Goal: Task Accomplishment & Management: Manage account settings

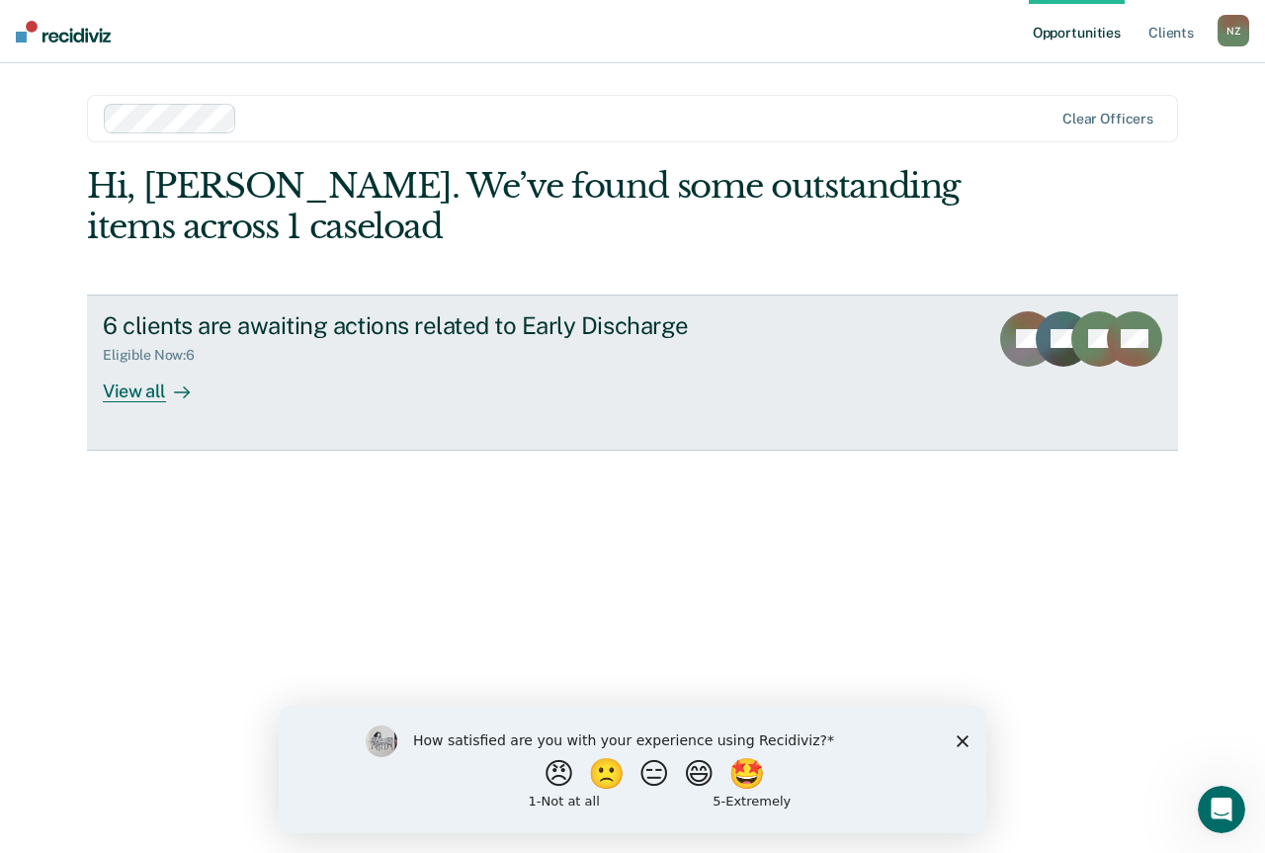
click at [267, 423] on link "6 clients are awaiting actions related to Early Discharge Eligible Now : 6 View…" at bounding box center [632, 373] width 1091 height 156
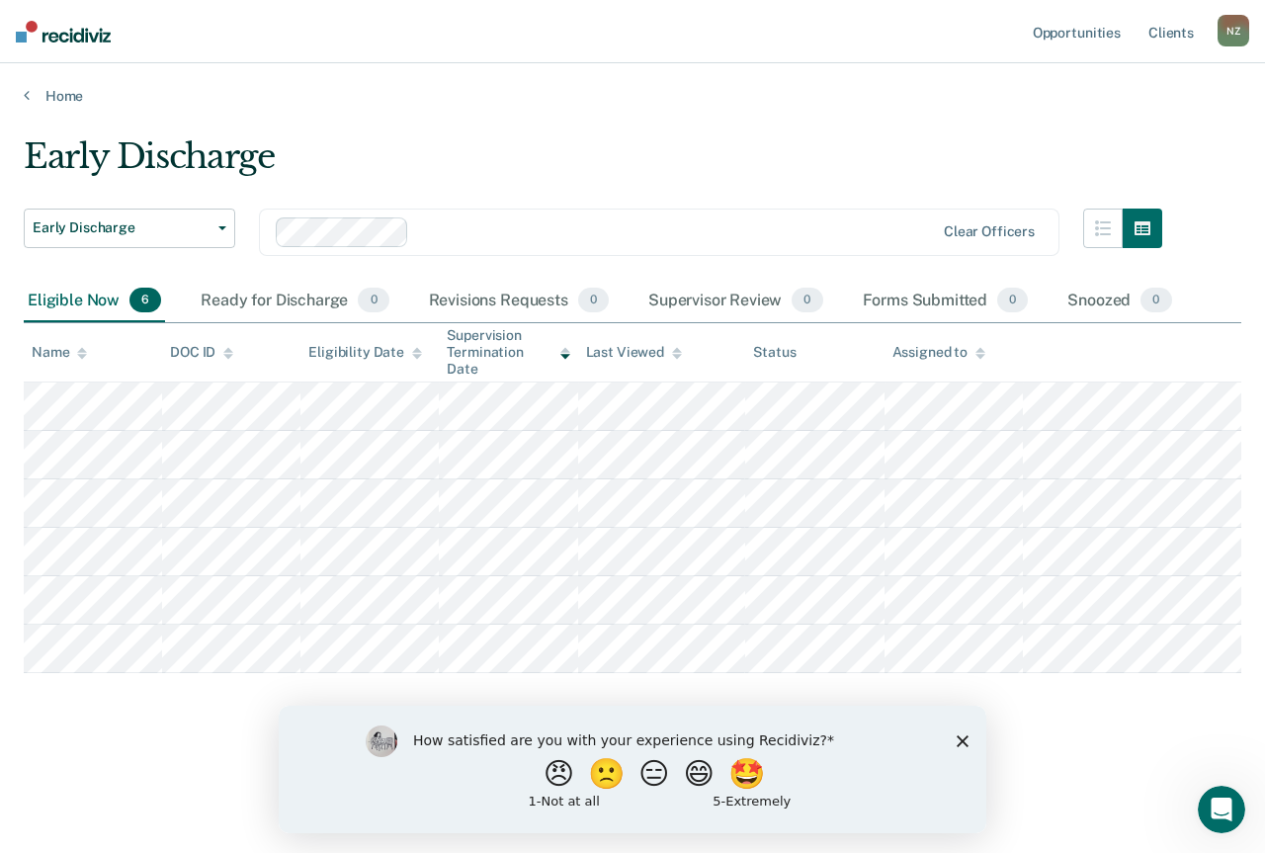
click at [962, 742] on icon "Close survey" at bounding box center [963, 741] width 12 height 12
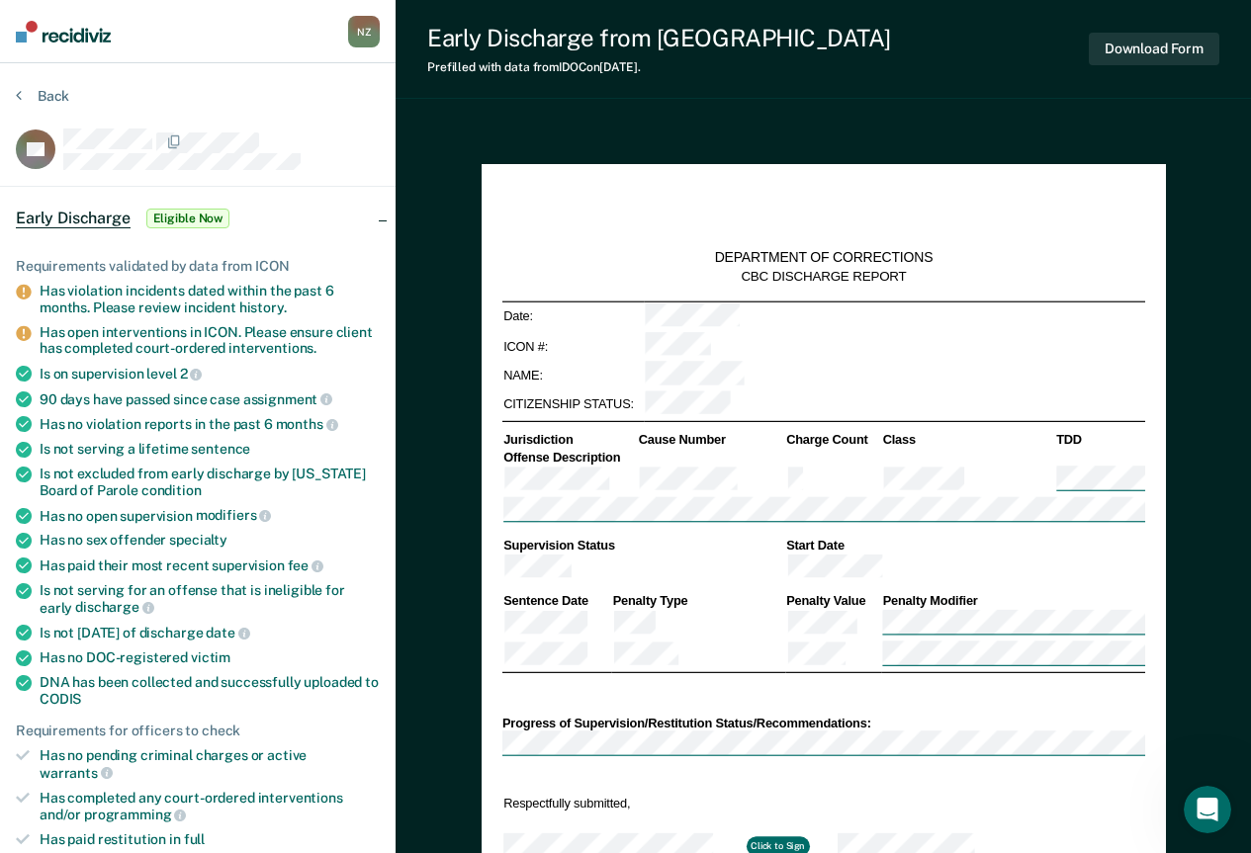
click at [53, 103] on button "Back" at bounding box center [42, 96] width 53 height 18
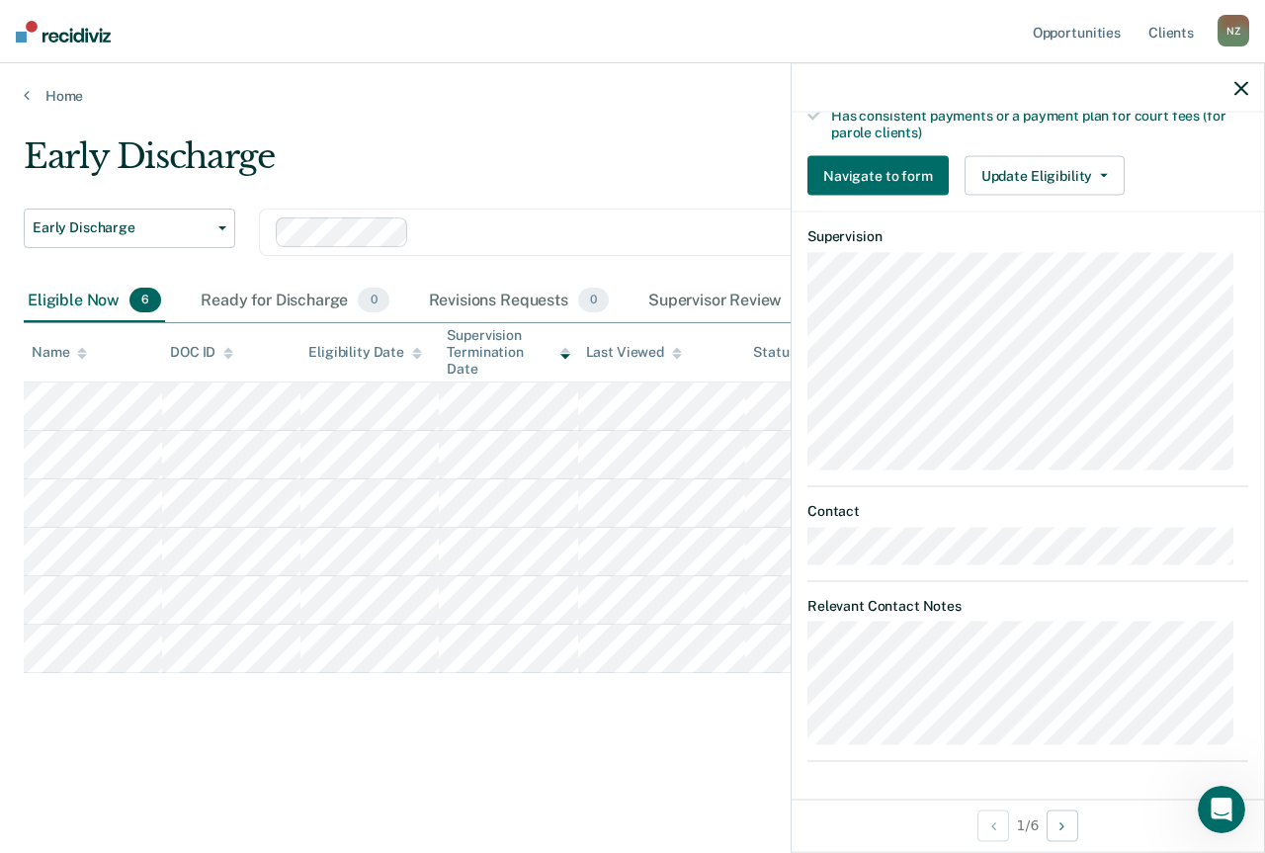
scroll to position [427, 0]
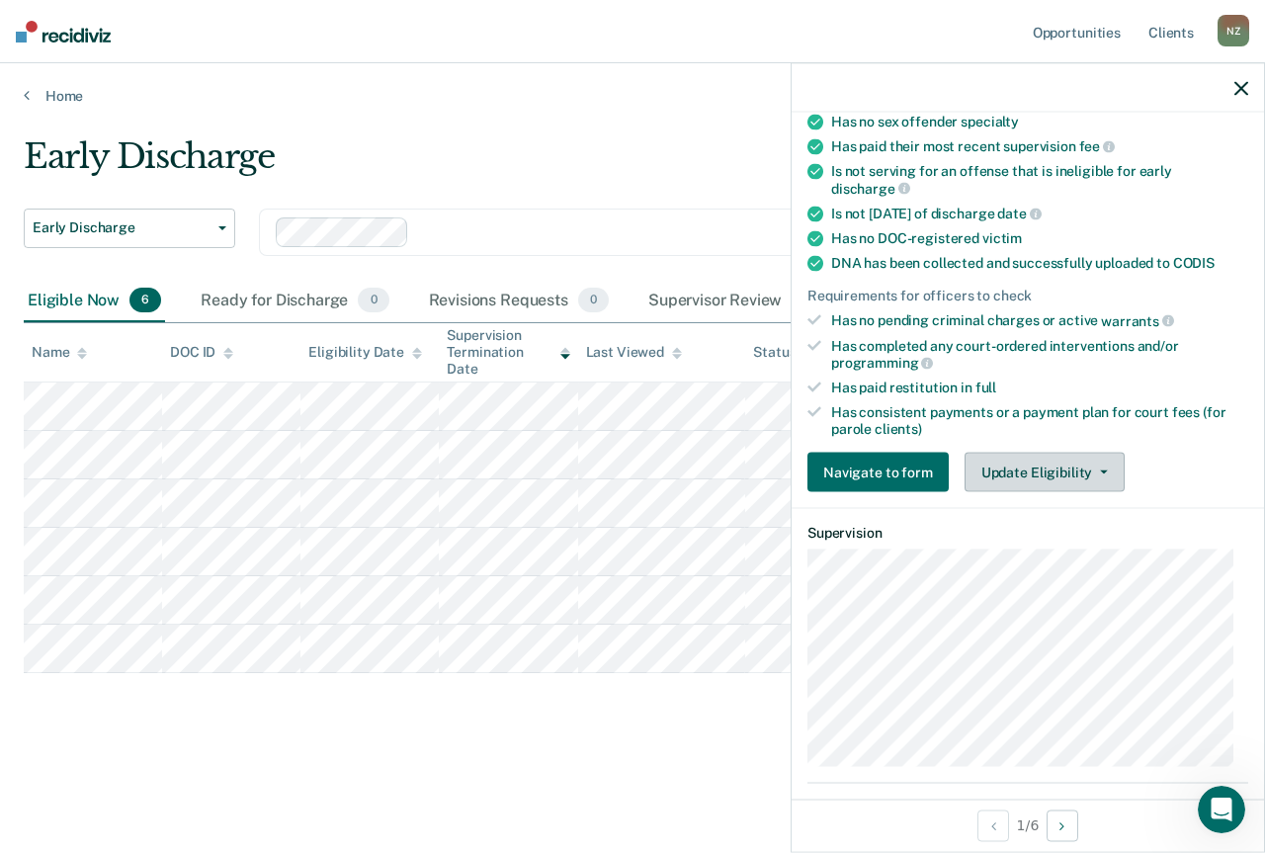
click at [1065, 481] on button "Update Eligibility" at bounding box center [1045, 473] width 160 height 40
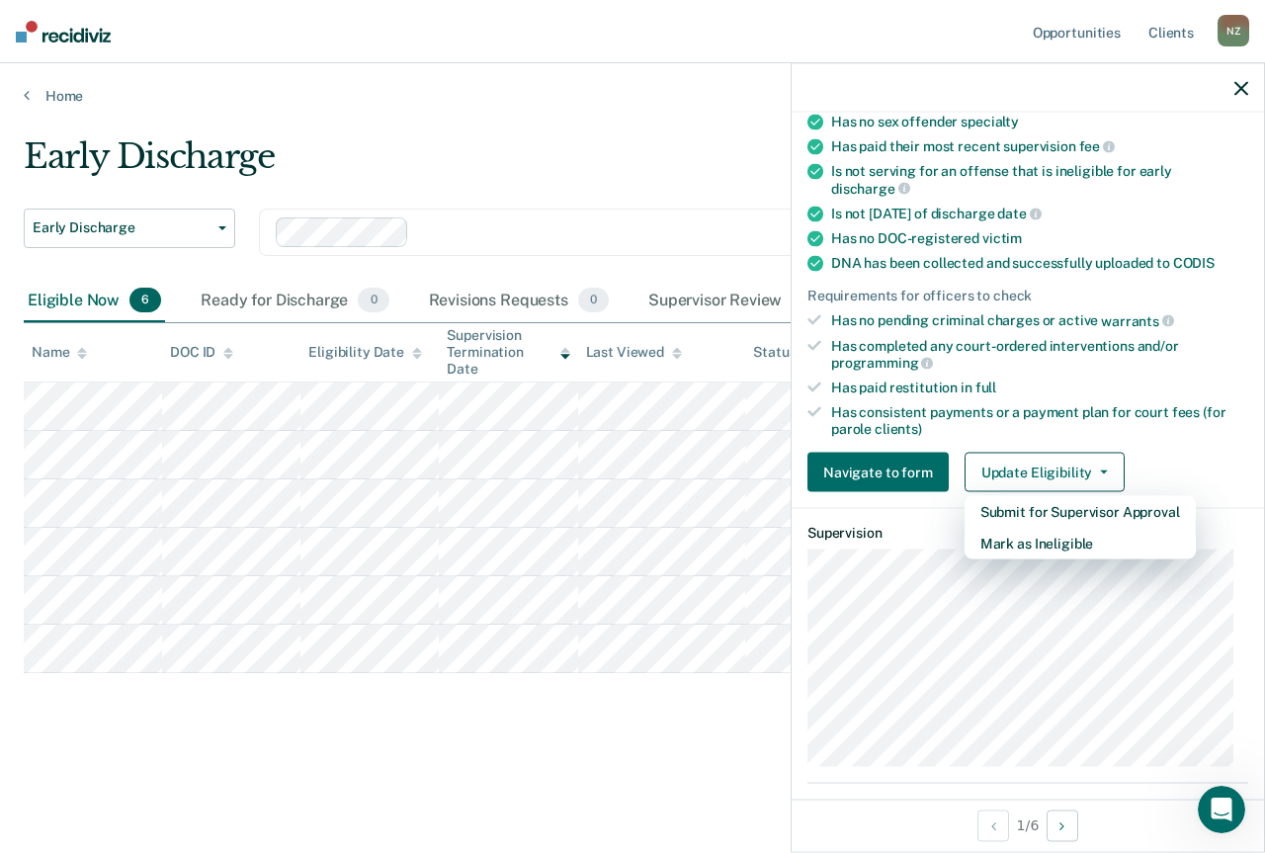
click at [1144, 343] on div "Has completed any court-ordered interventions and/or programming" at bounding box center [1039, 354] width 417 height 34
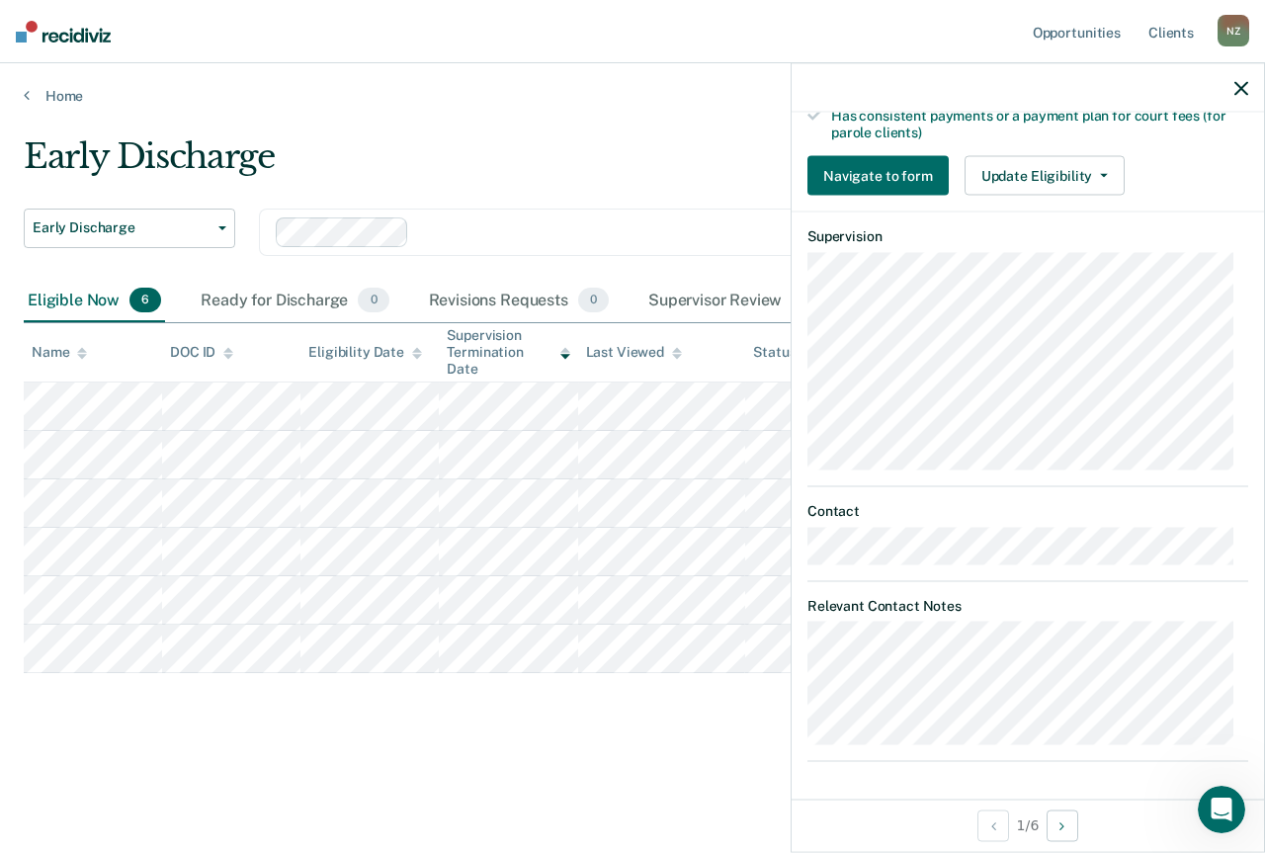
scroll to position [328, 0]
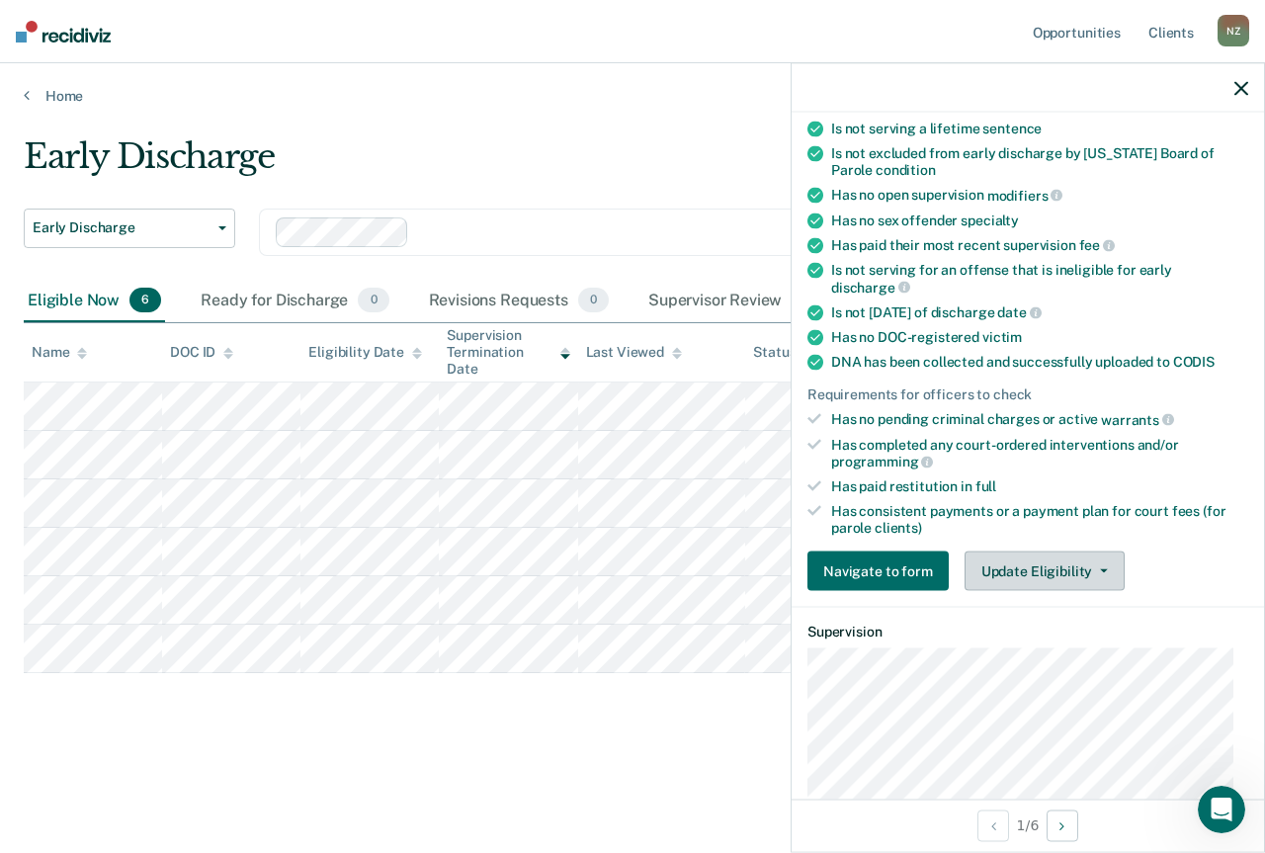
click at [1074, 565] on button "Update Eligibility" at bounding box center [1045, 572] width 160 height 40
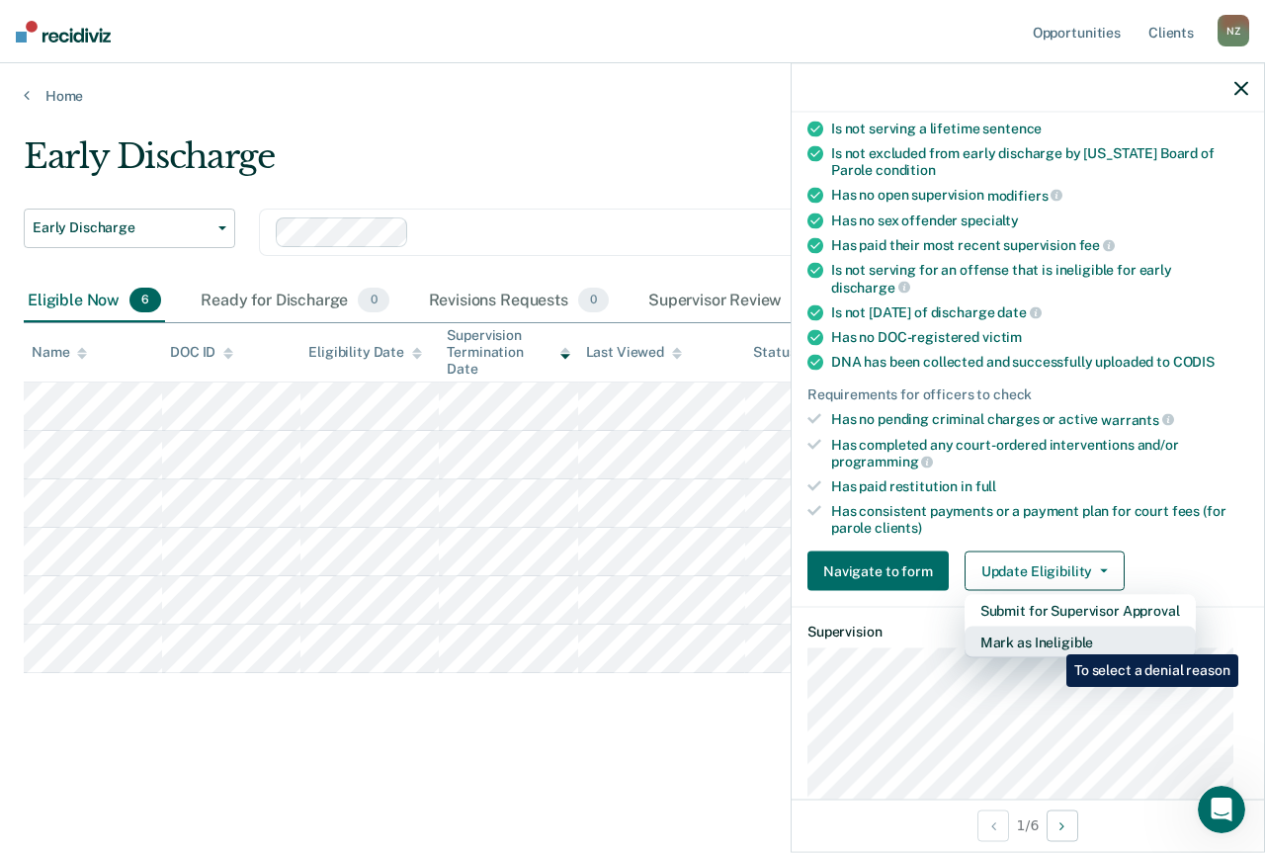
click at [1052, 640] on button "Mark as Ineligible" at bounding box center [1080, 643] width 231 height 32
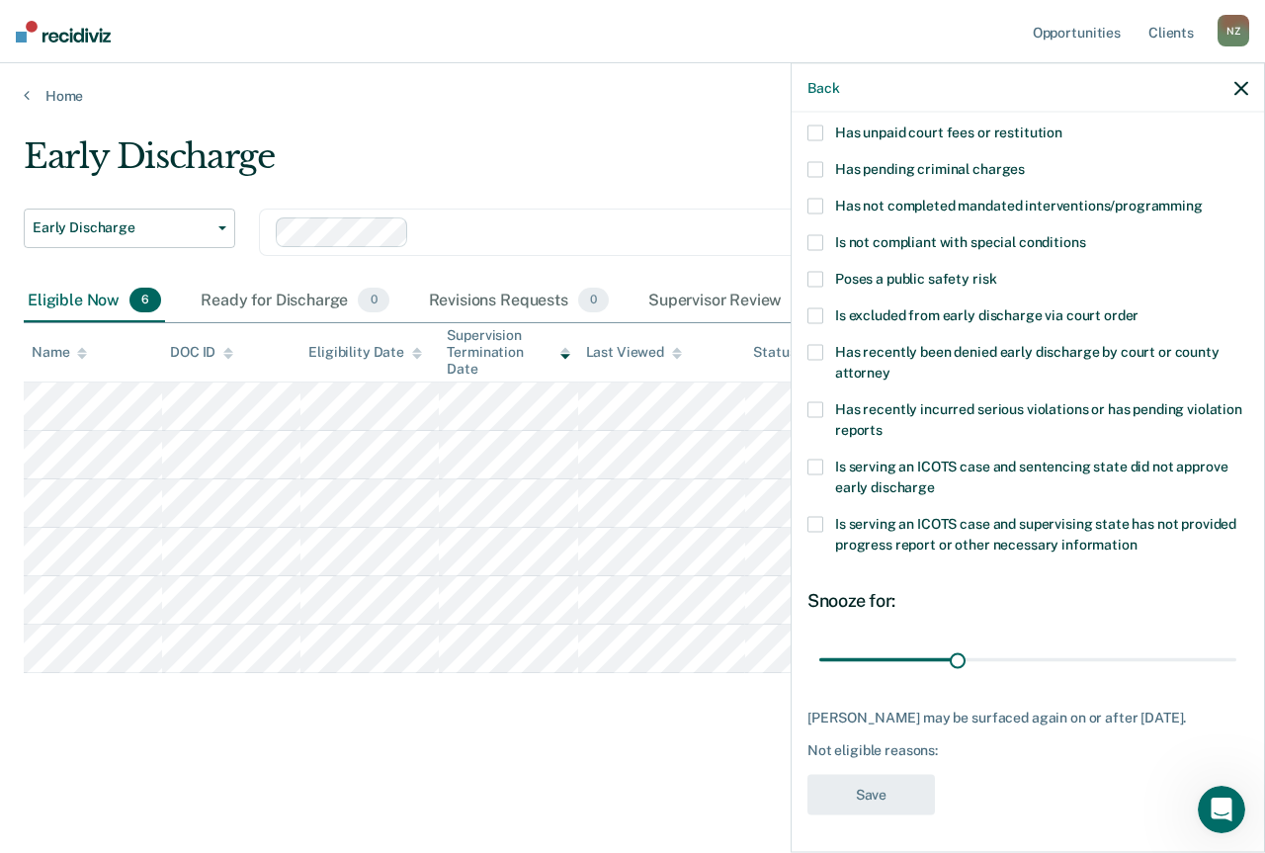
click at [985, 752] on div "Not eligible reasons:" at bounding box center [1028, 750] width 441 height 17
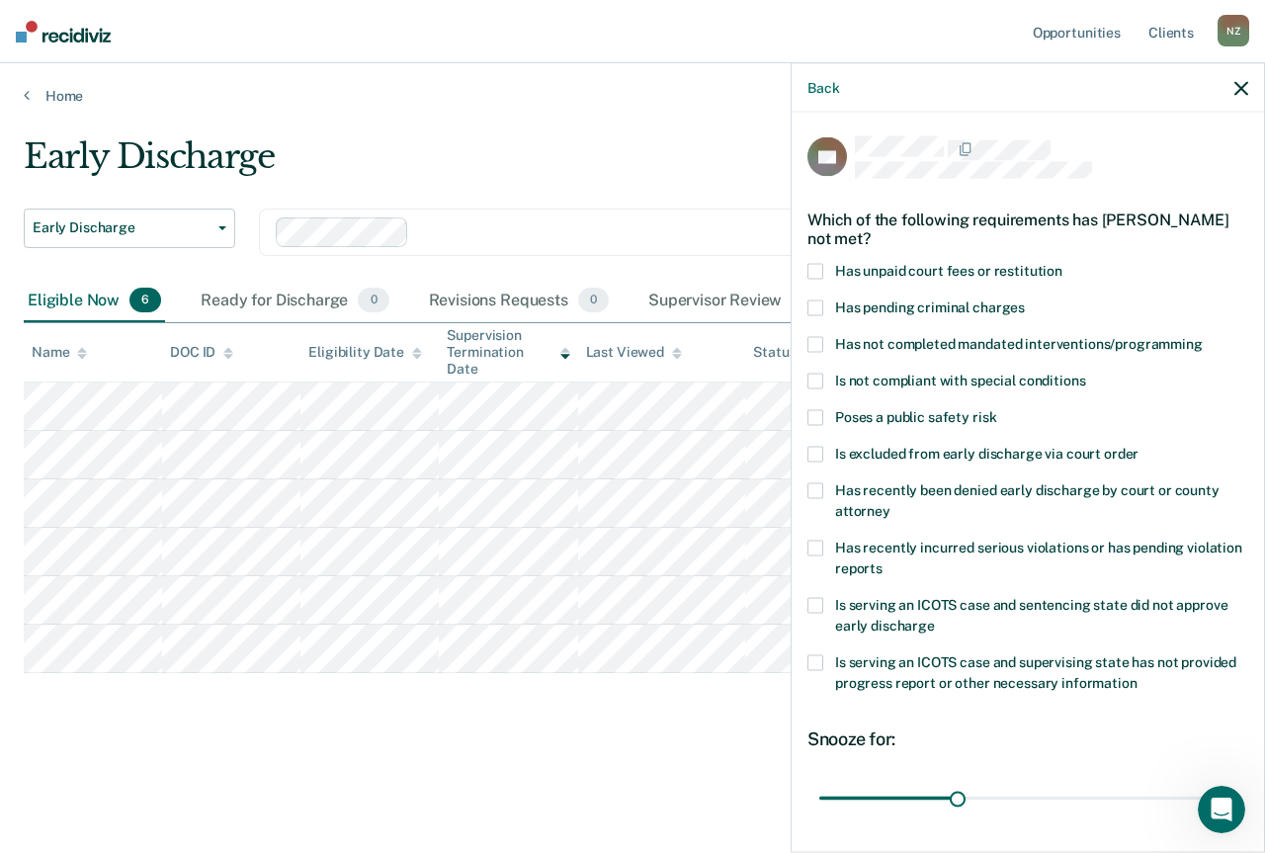
click at [959, 572] on label "Has recently incurred serious violations or has pending violation reports" at bounding box center [1028, 562] width 441 height 42
click at [960, 339] on span "Has not completed mandated interventions/programming" at bounding box center [1019, 344] width 368 height 16
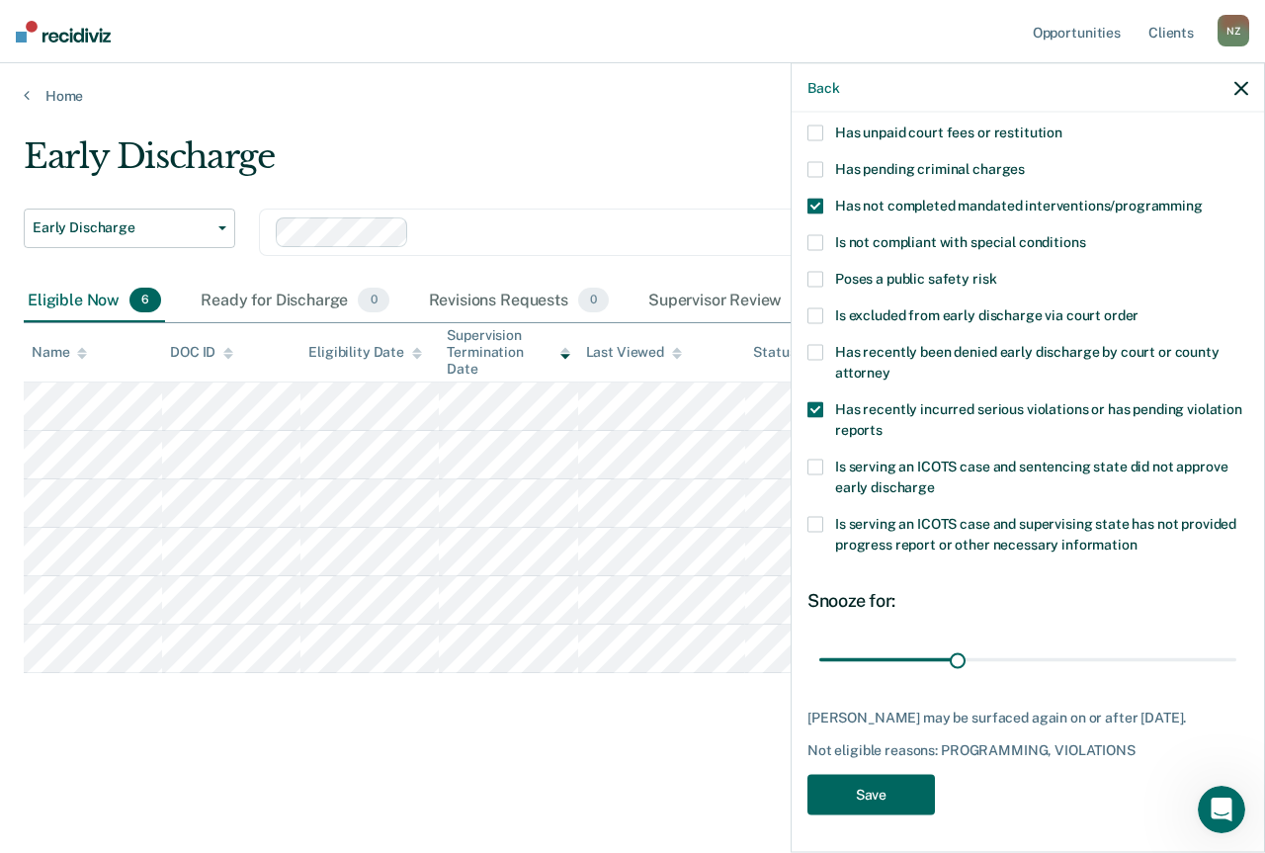
click at [887, 802] on button "Save" at bounding box center [872, 795] width 128 height 41
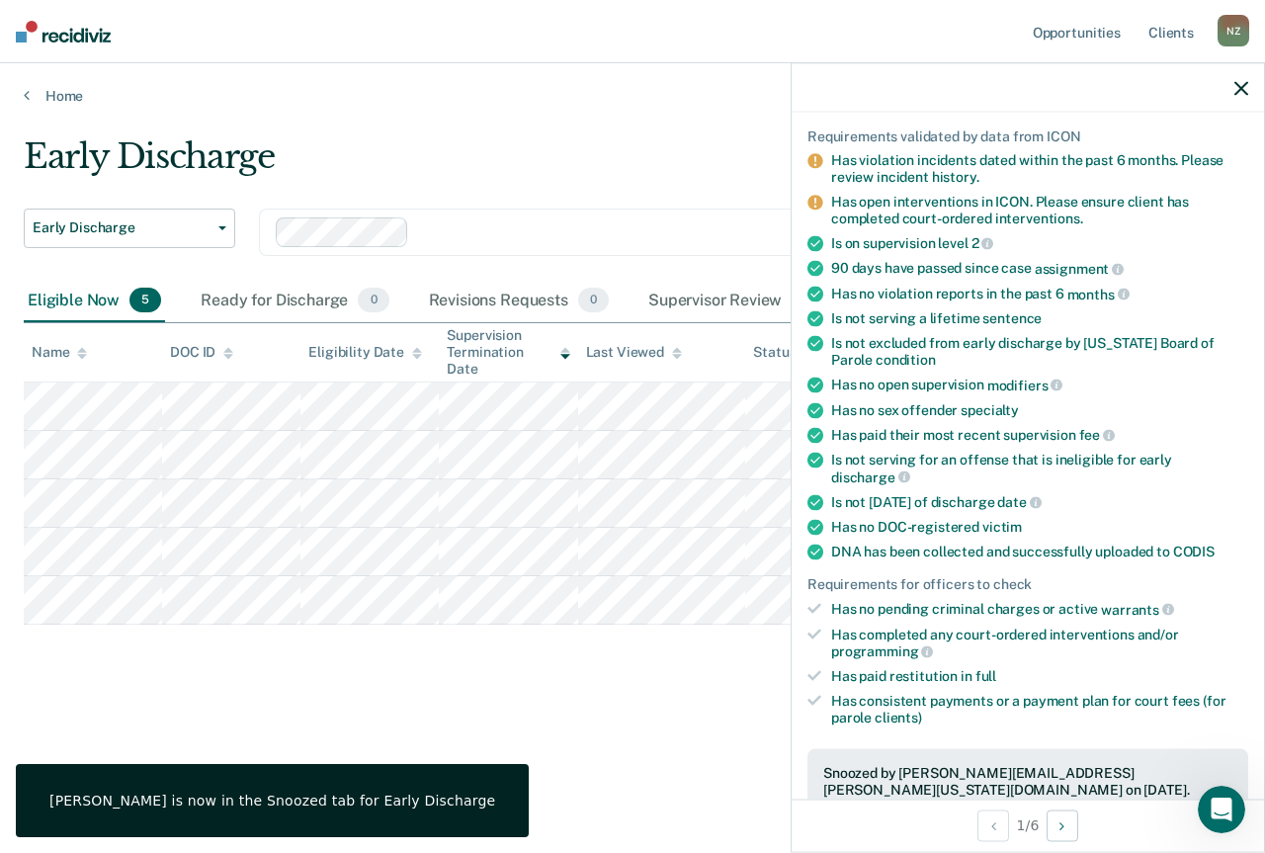
click at [1245, 87] on icon "button" at bounding box center [1242, 88] width 14 height 14
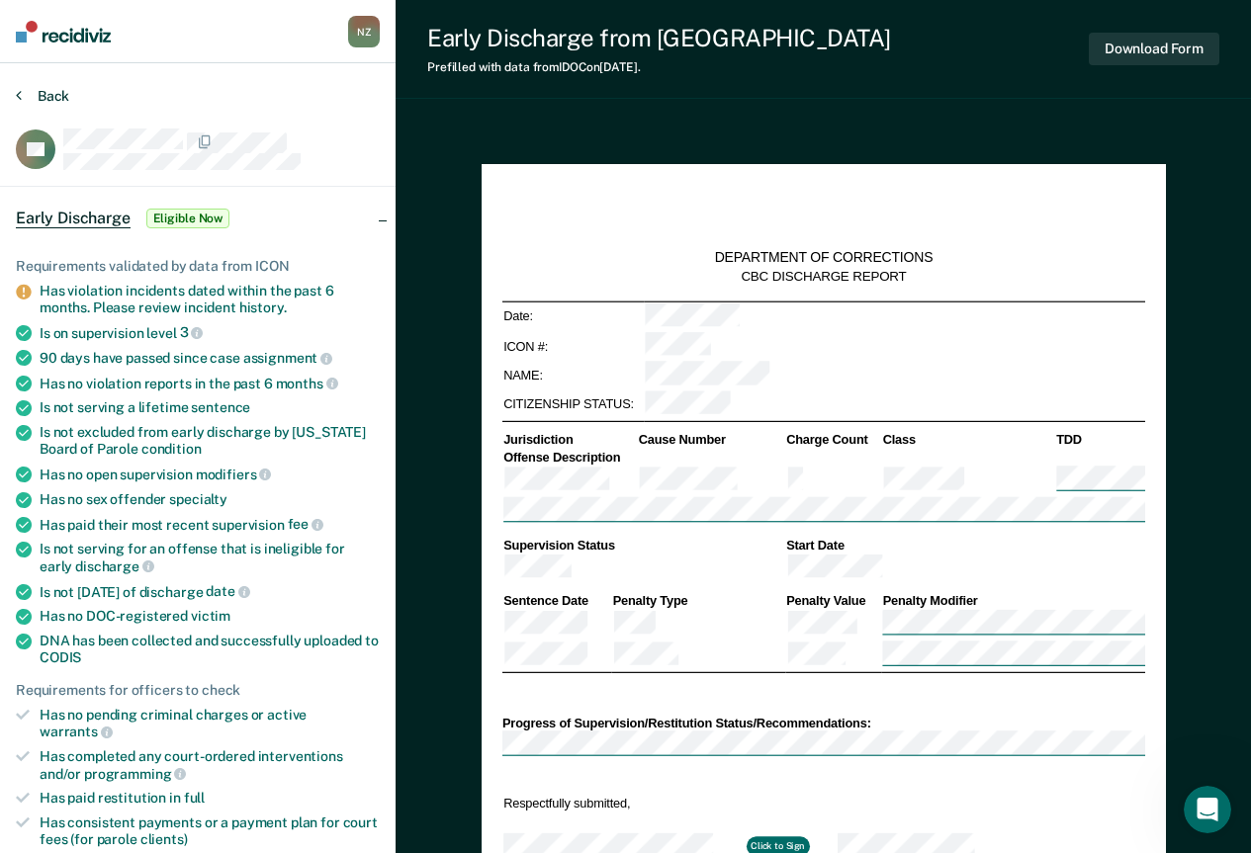
click at [31, 99] on button "Back" at bounding box center [42, 96] width 53 height 18
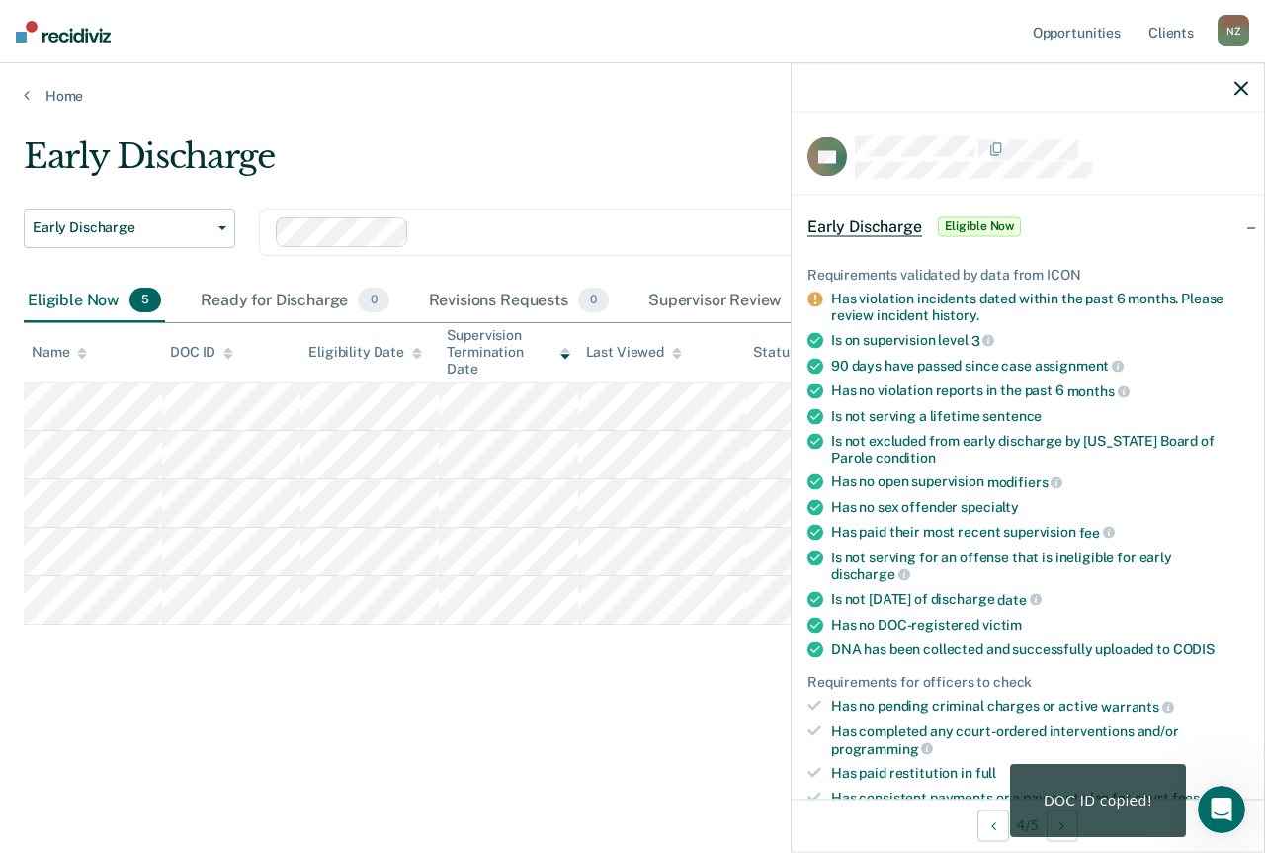
scroll to position [395, 0]
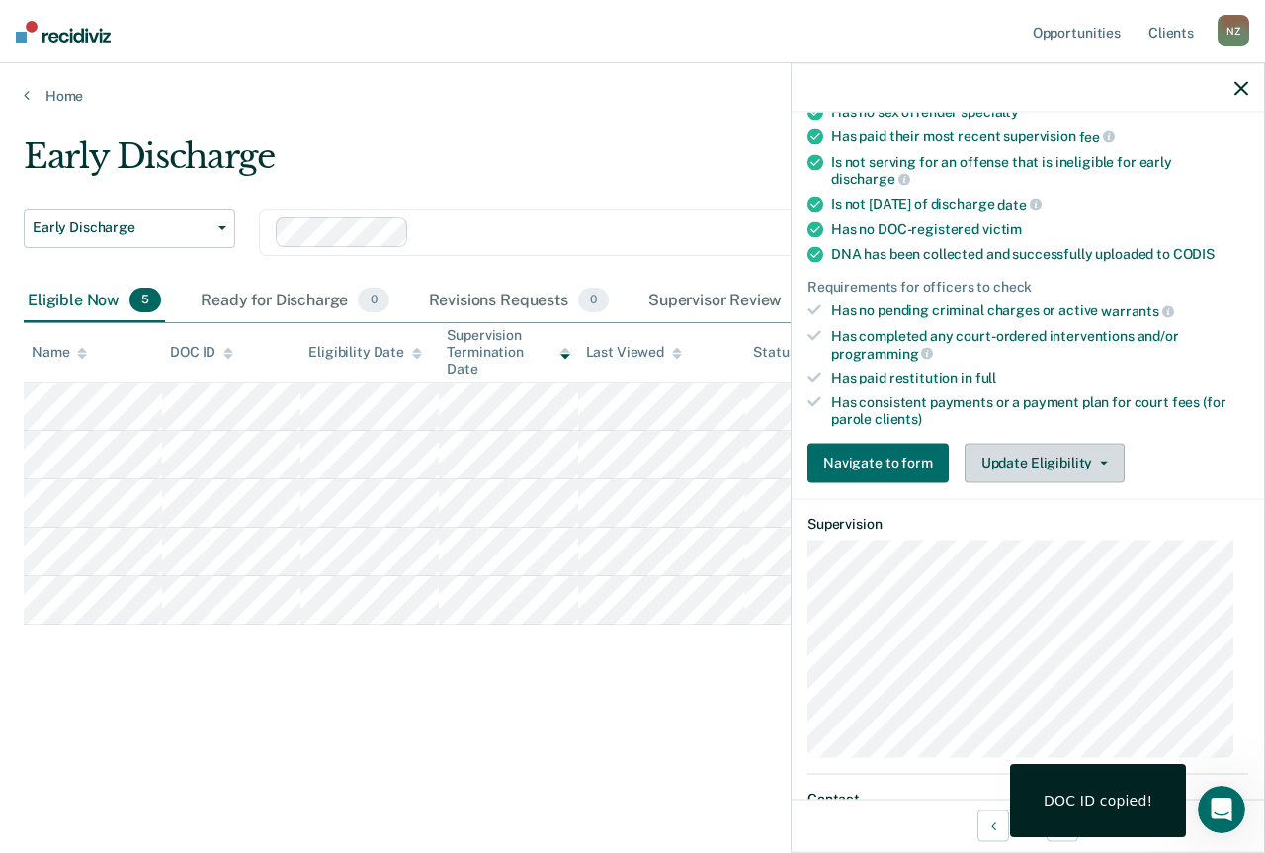
click at [986, 462] on button "Update Eligibility" at bounding box center [1045, 463] width 160 height 40
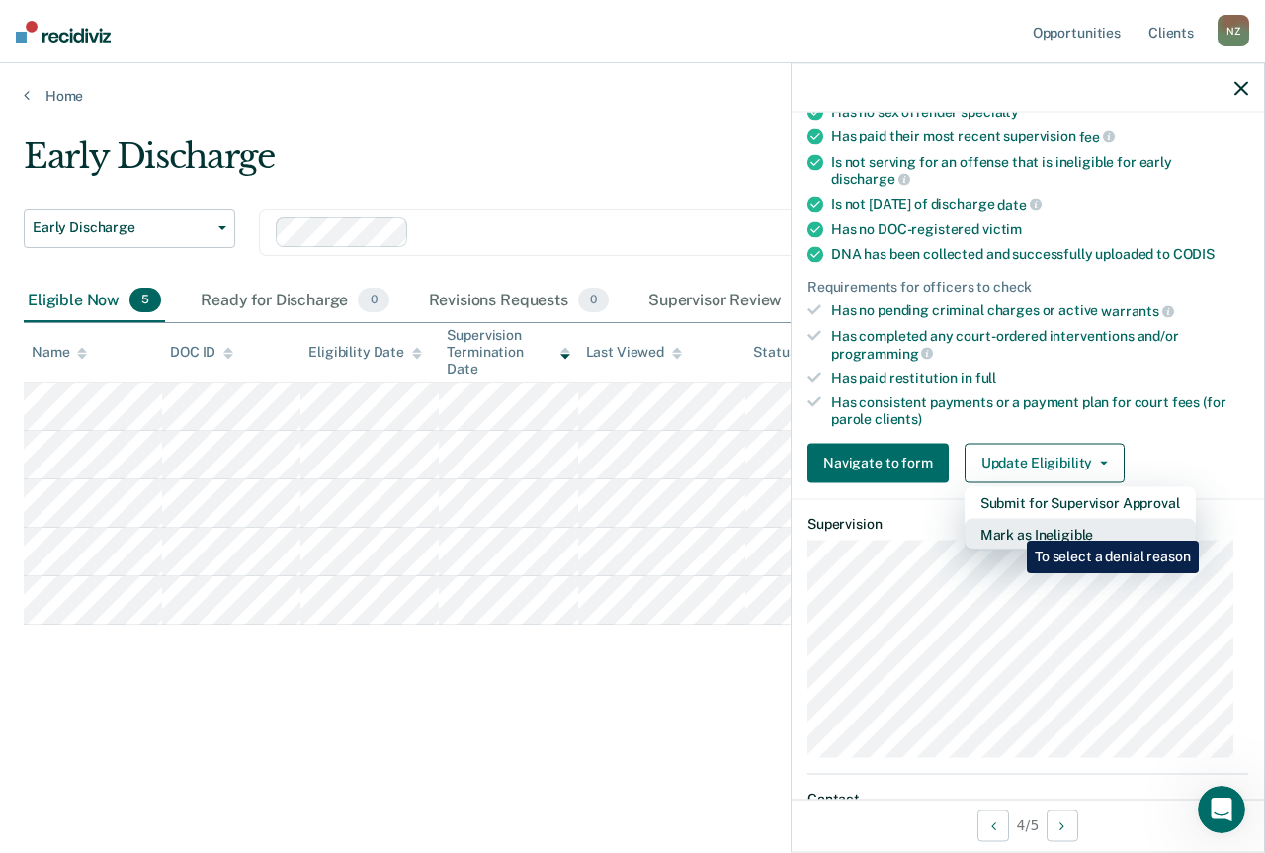
click at [1013, 527] on button "Mark as Ineligible" at bounding box center [1080, 534] width 231 height 32
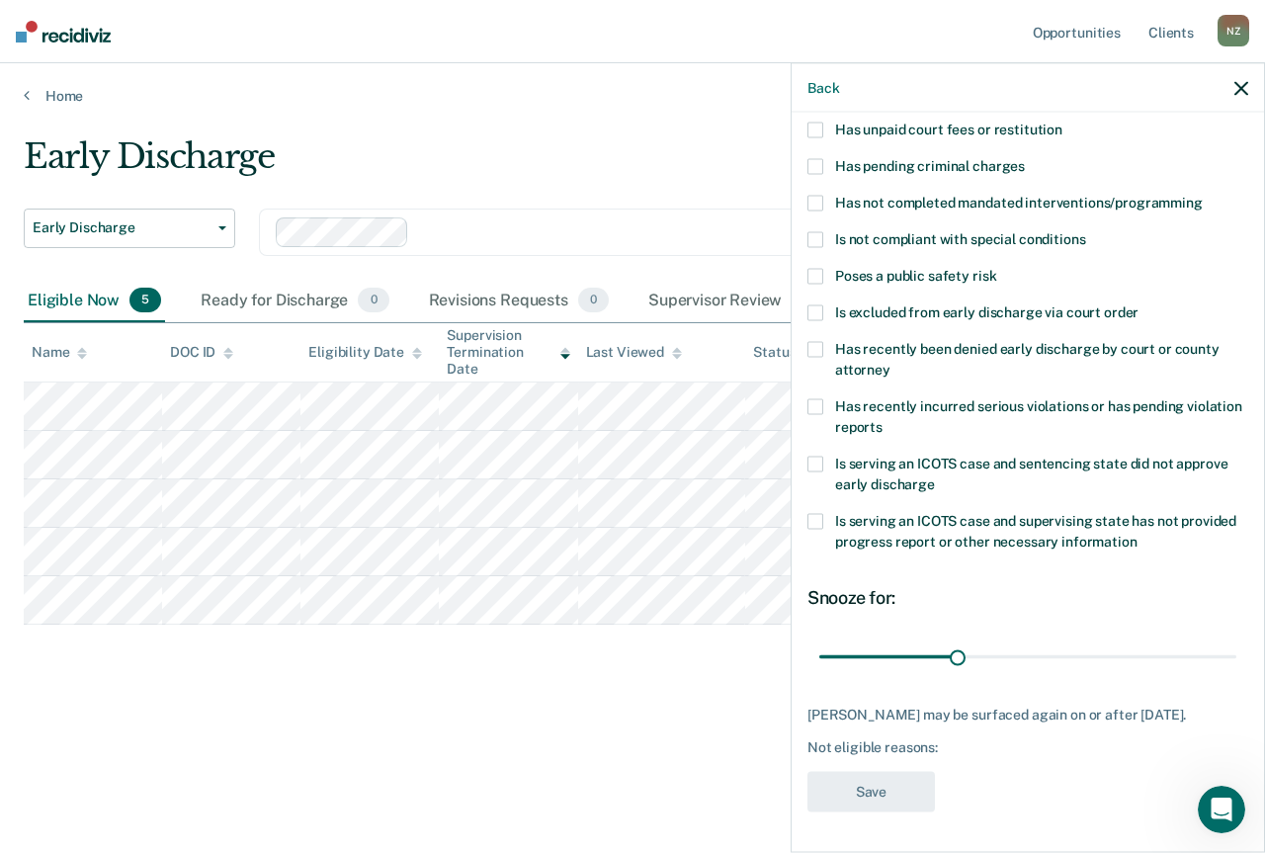
scroll to position [0, 0]
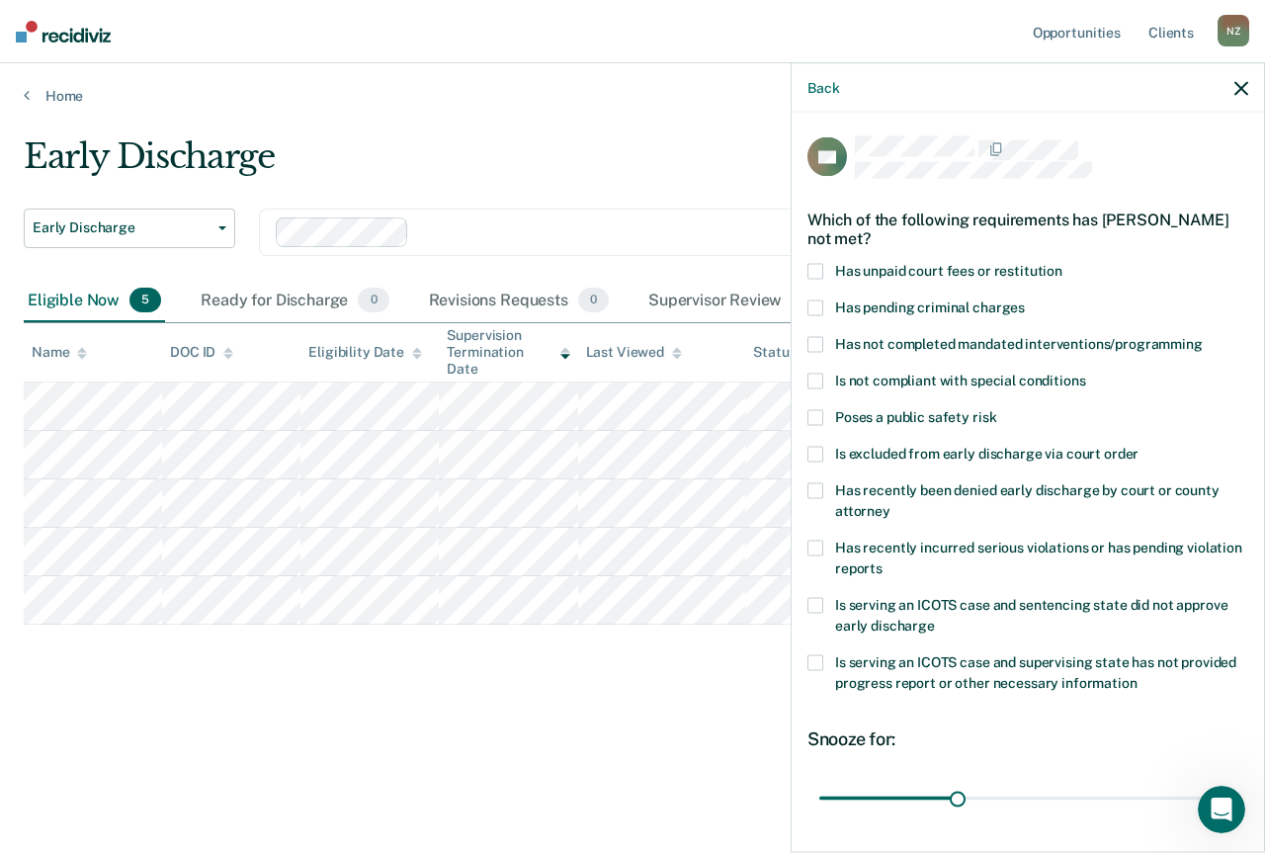
click at [1005, 277] on label "Has unpaid court fees or restitution" at bounding box center [1028, 274] width 441 height 21
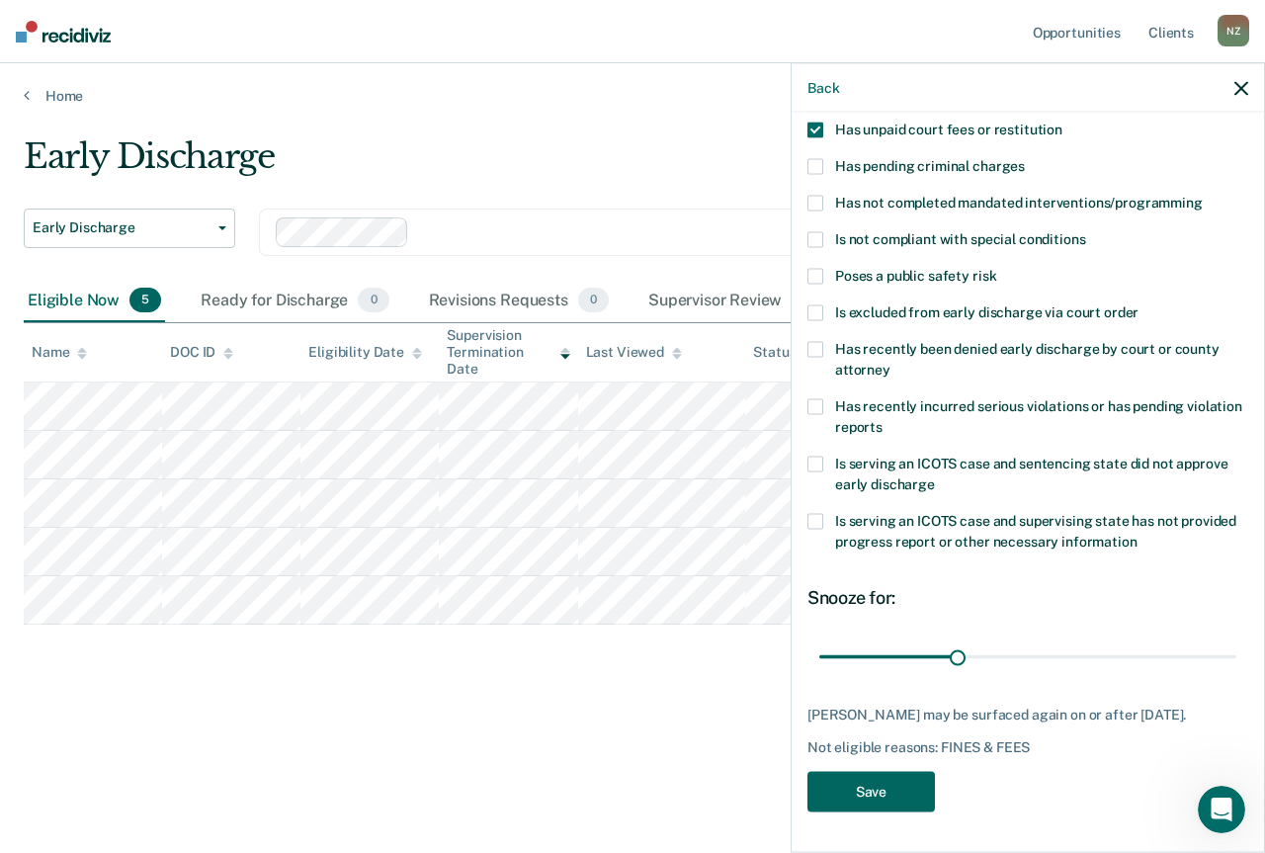
click at [857, 789] on button "Save" at bounding box center [872, 792] width 128 height 41
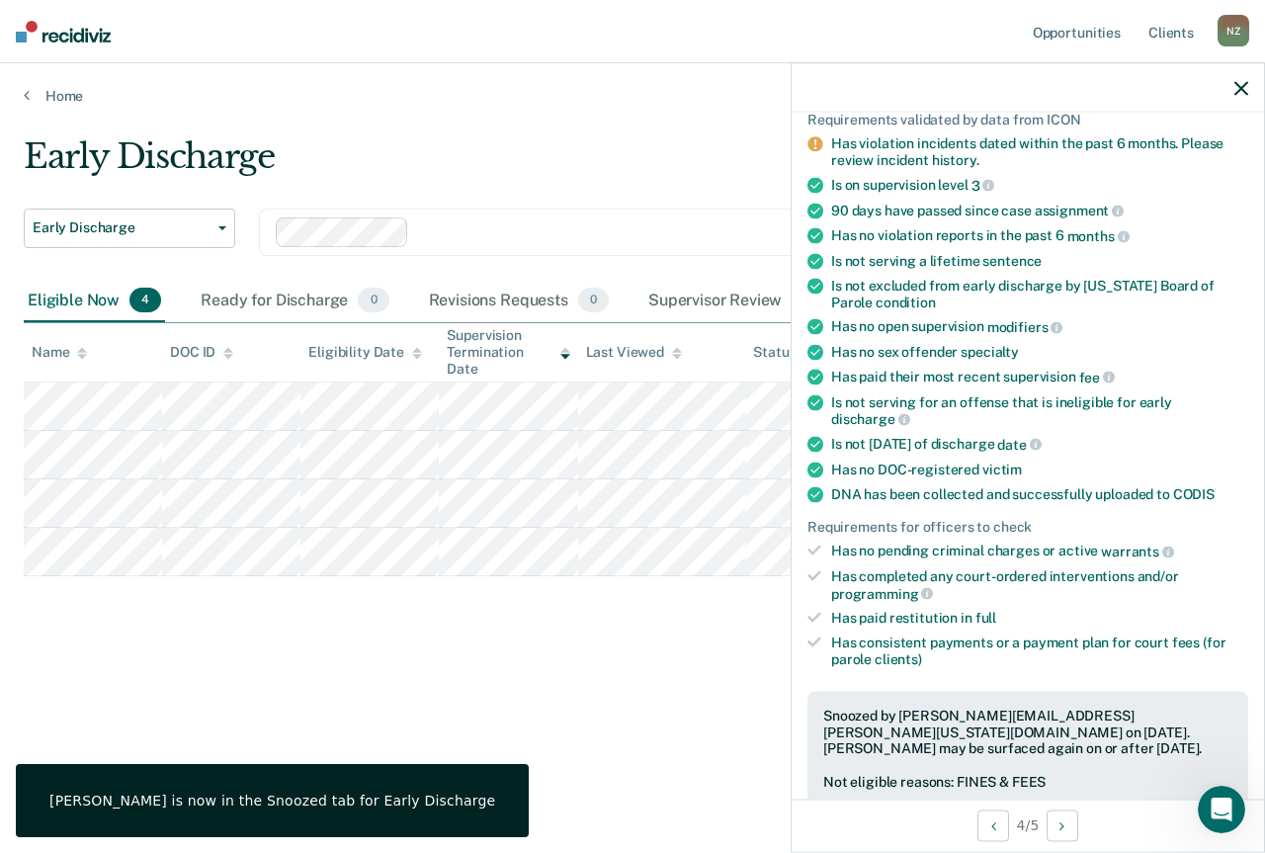
click at [687, 676] on div "Early Discharge Early Discharge Early Discharge Clear officers Eligible Now 4 R…" at bounding box center [633, 420] width 1218 height 568
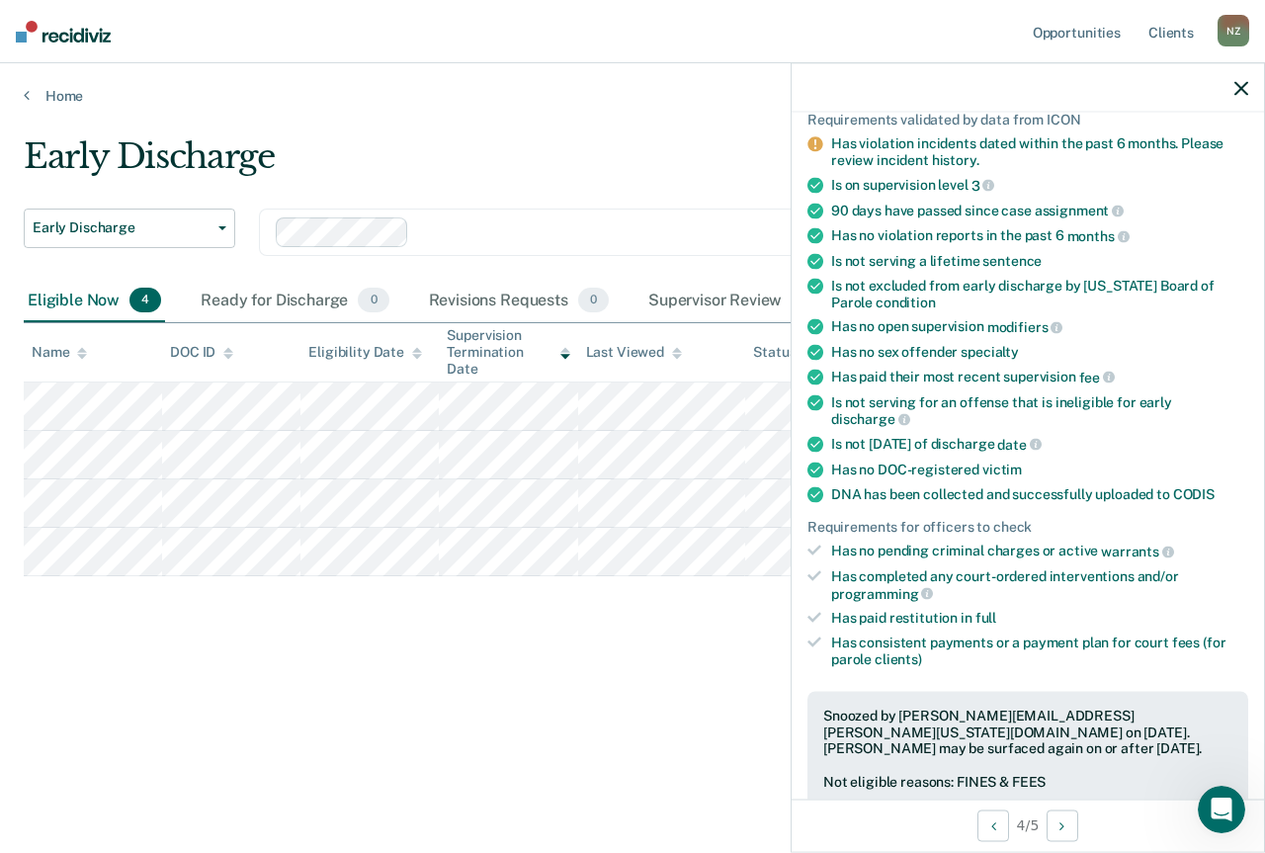
click at [498, 688] on div "Early Discharge Early Discharge Early Discharge Clear officers Eligible Now 4 R…" at bounding box center [633, 420] width 1218 height 568
click at [1235, 88] on icon "button" at bounding box center [1242, 88] width 14 height 14
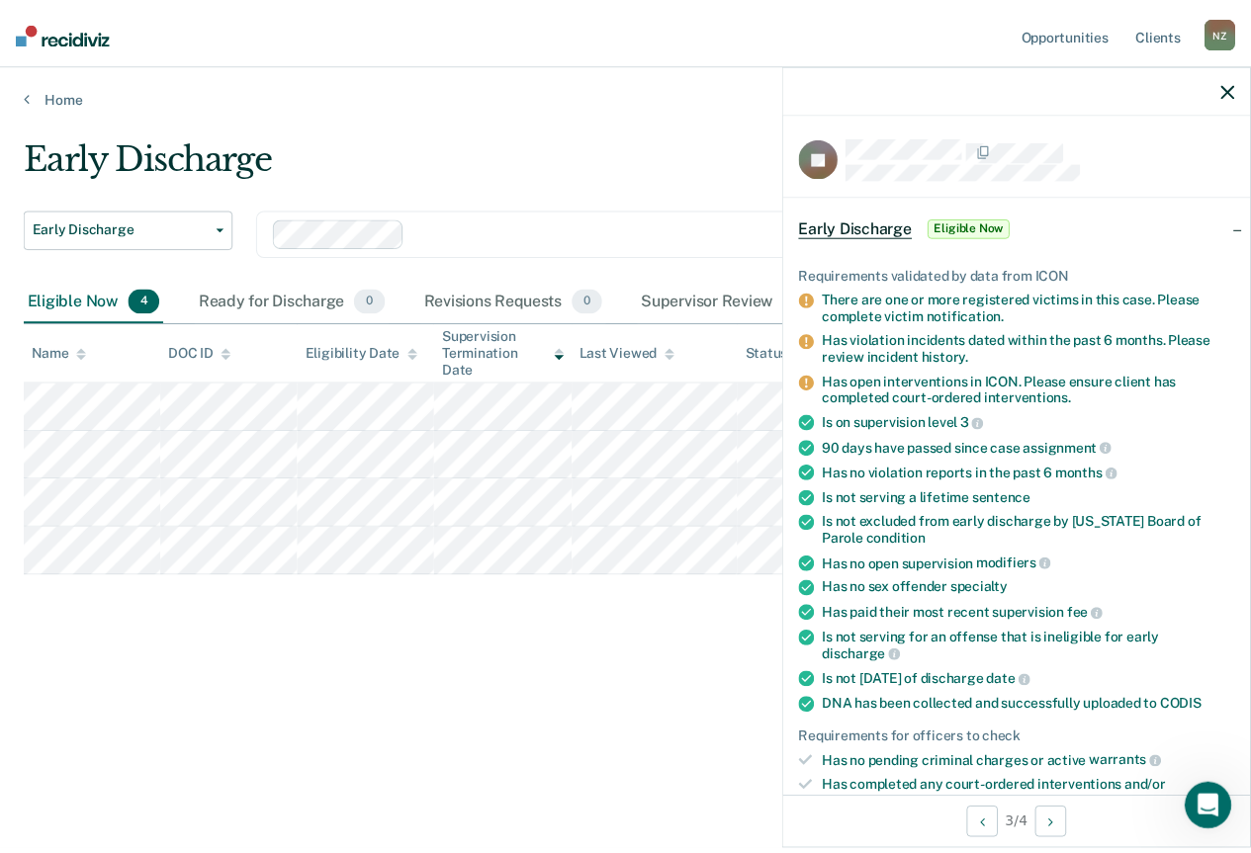
scroll to position [395, 0]
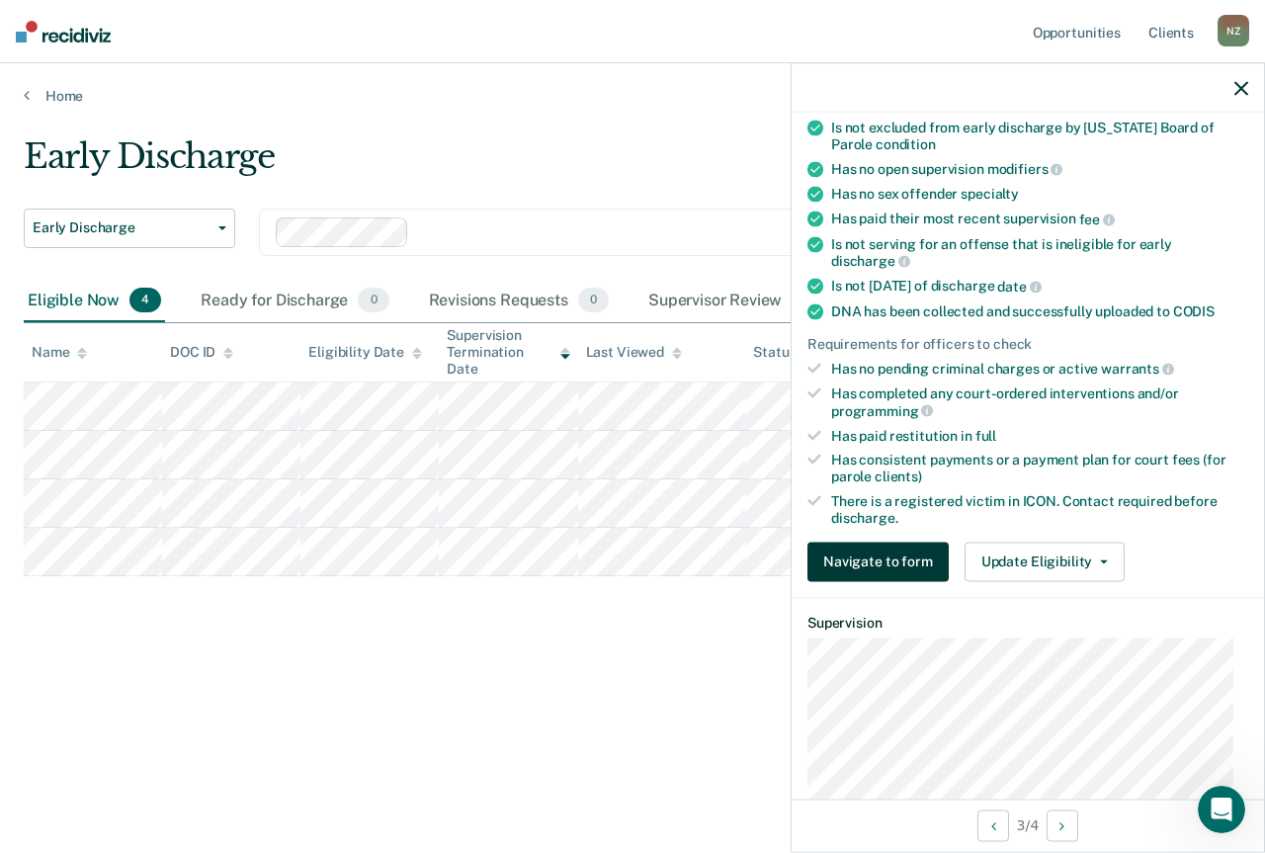
click at [916, 566] on button "Navigate to form" at bounding box center [878, 562] width 141 height 40
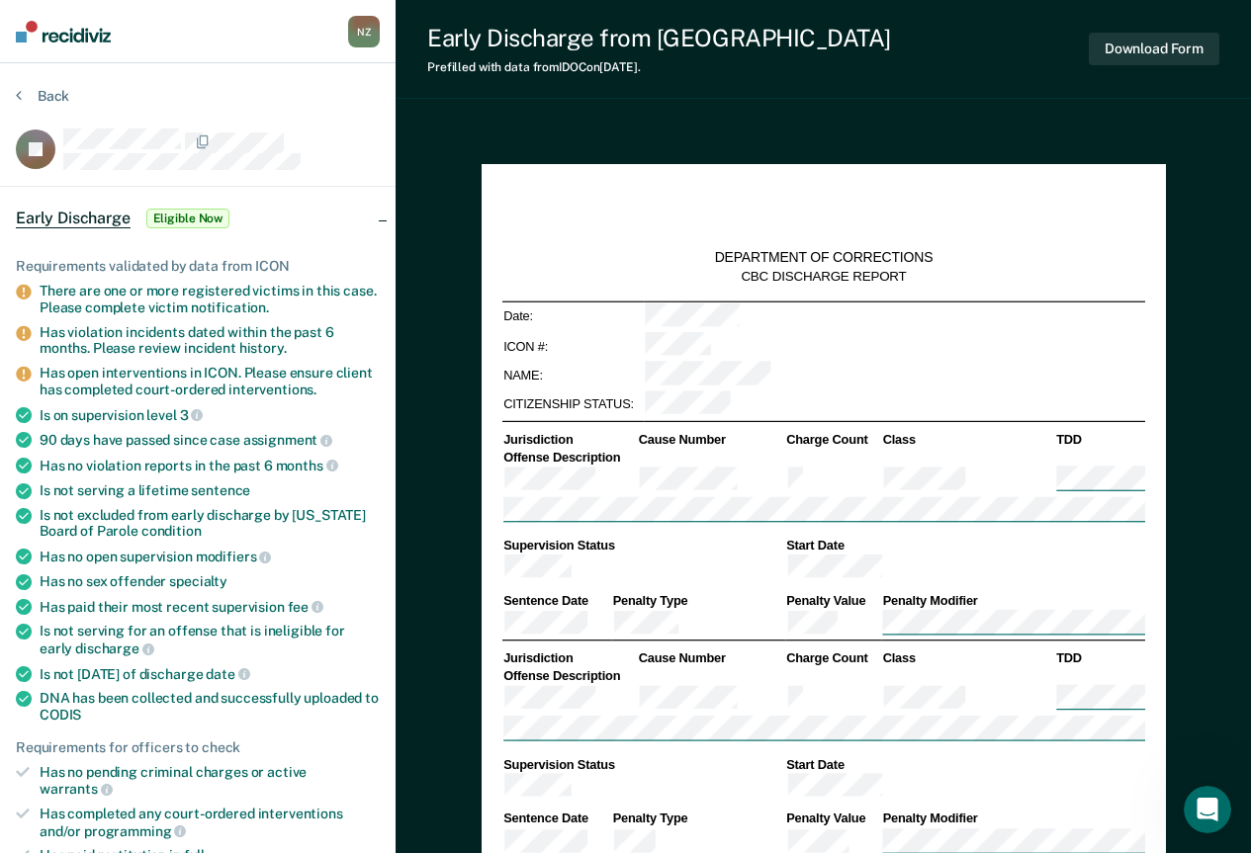
type textarea "x"
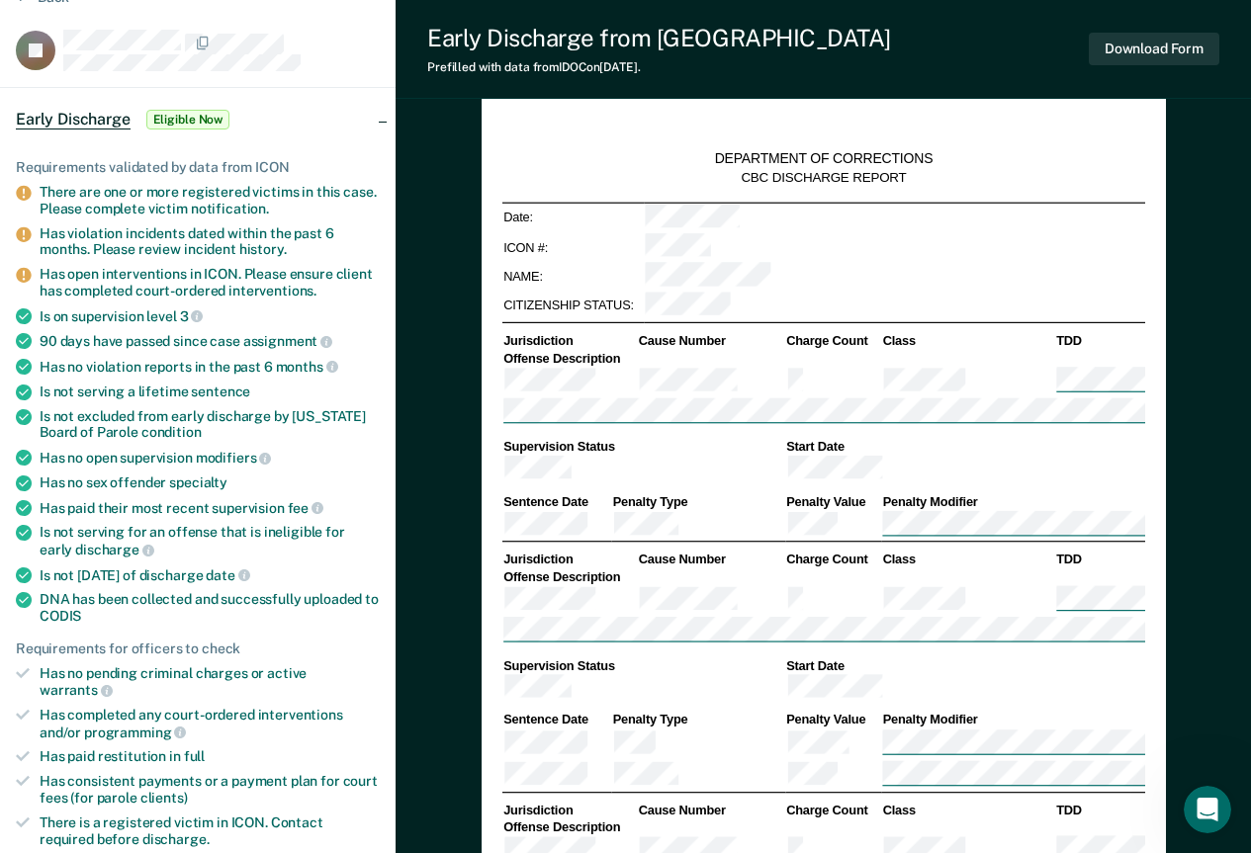
scroll to position [297, 0]
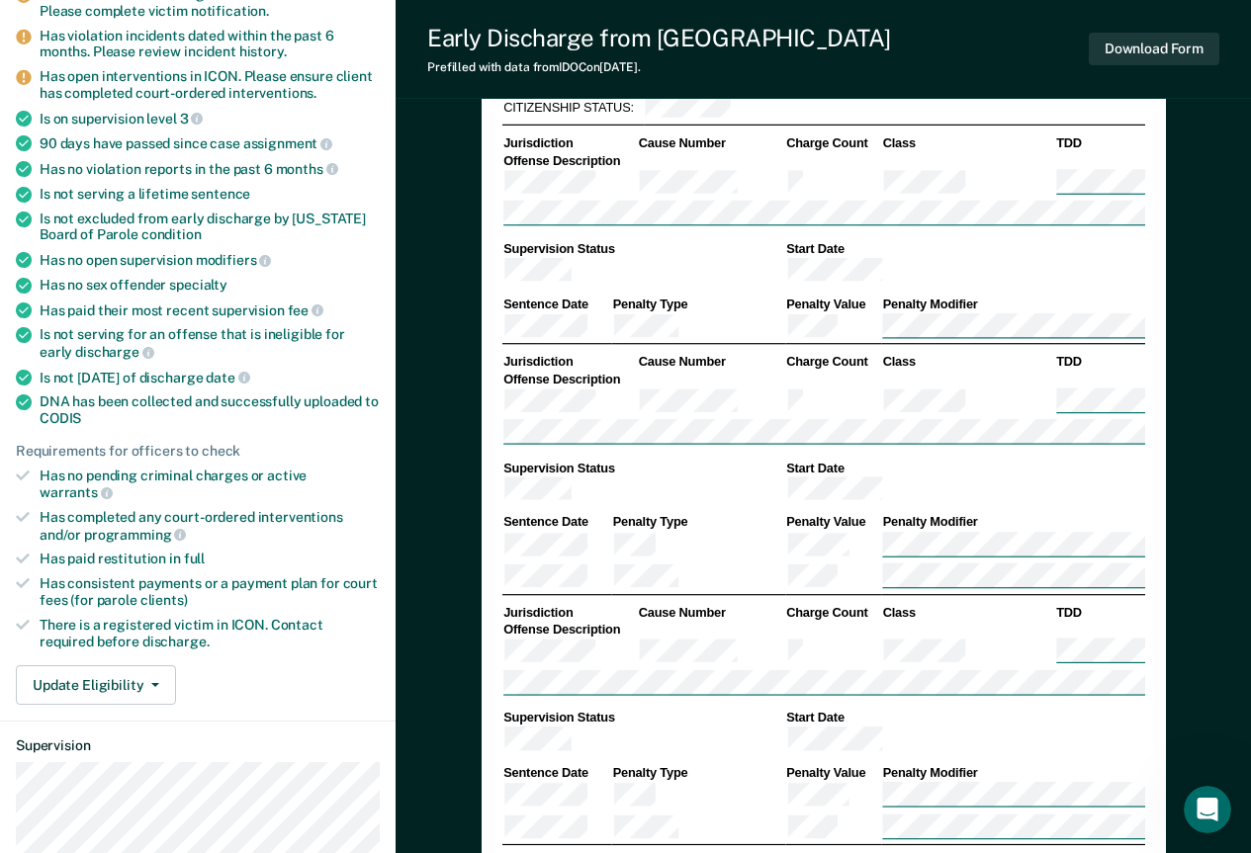
click at [99, 691] on div "Requirements validated by data from ICON There are one or more registered victi…" at bounding box center [197, 325] width 395 height 791
click at [102, 682] on button "Update Eligibility" at bounding box center [96, 685] width 160 height 40
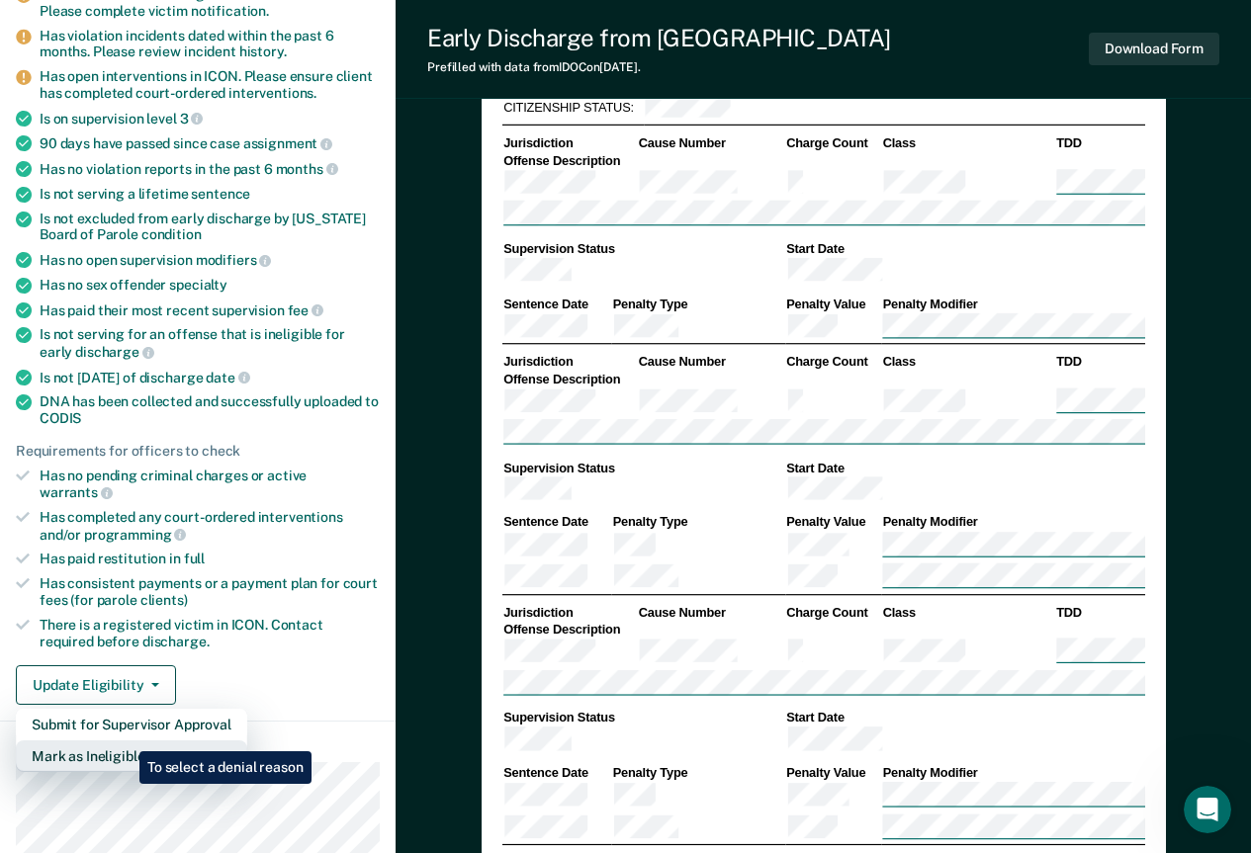
click at [125, 740] on button "Mark as Ineligible" at bounding box center [131, 756] width 231 height 32
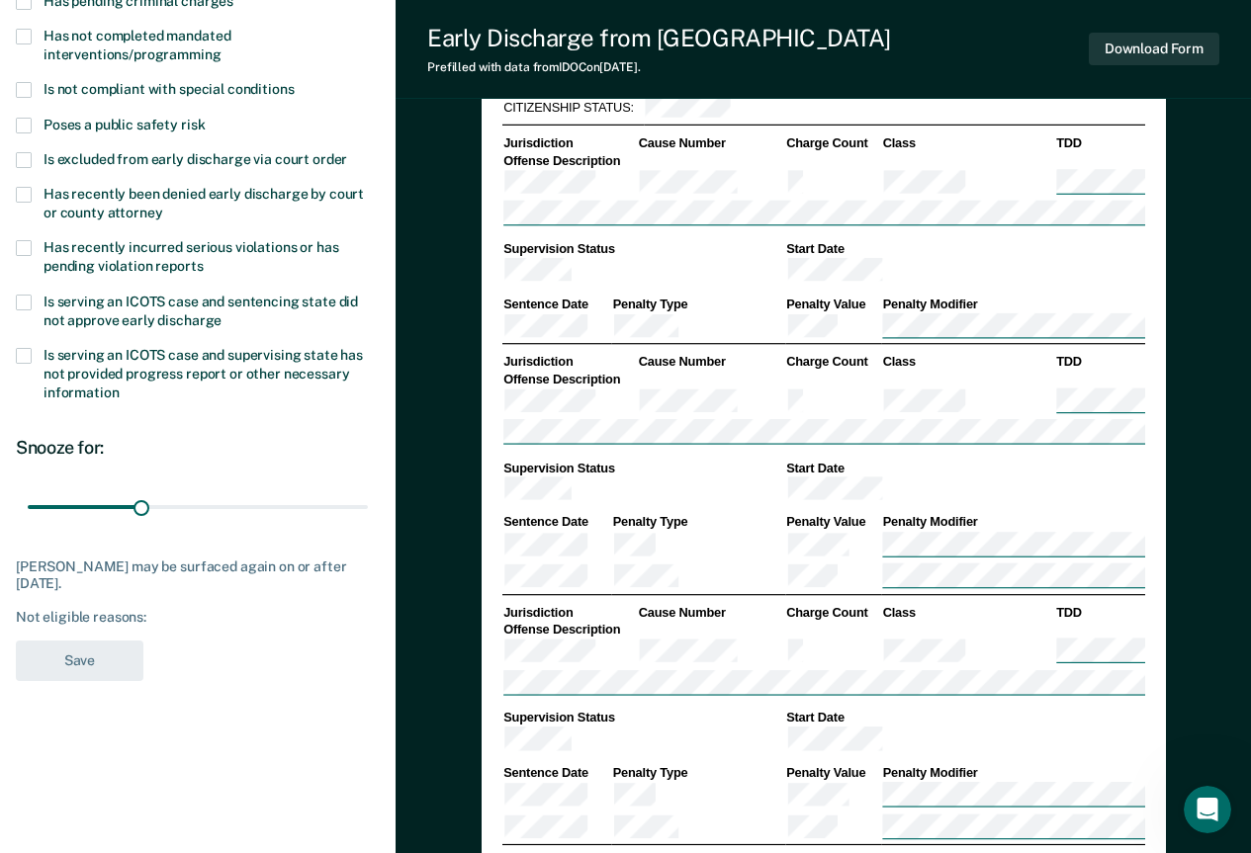
scroll to position [0, 0]
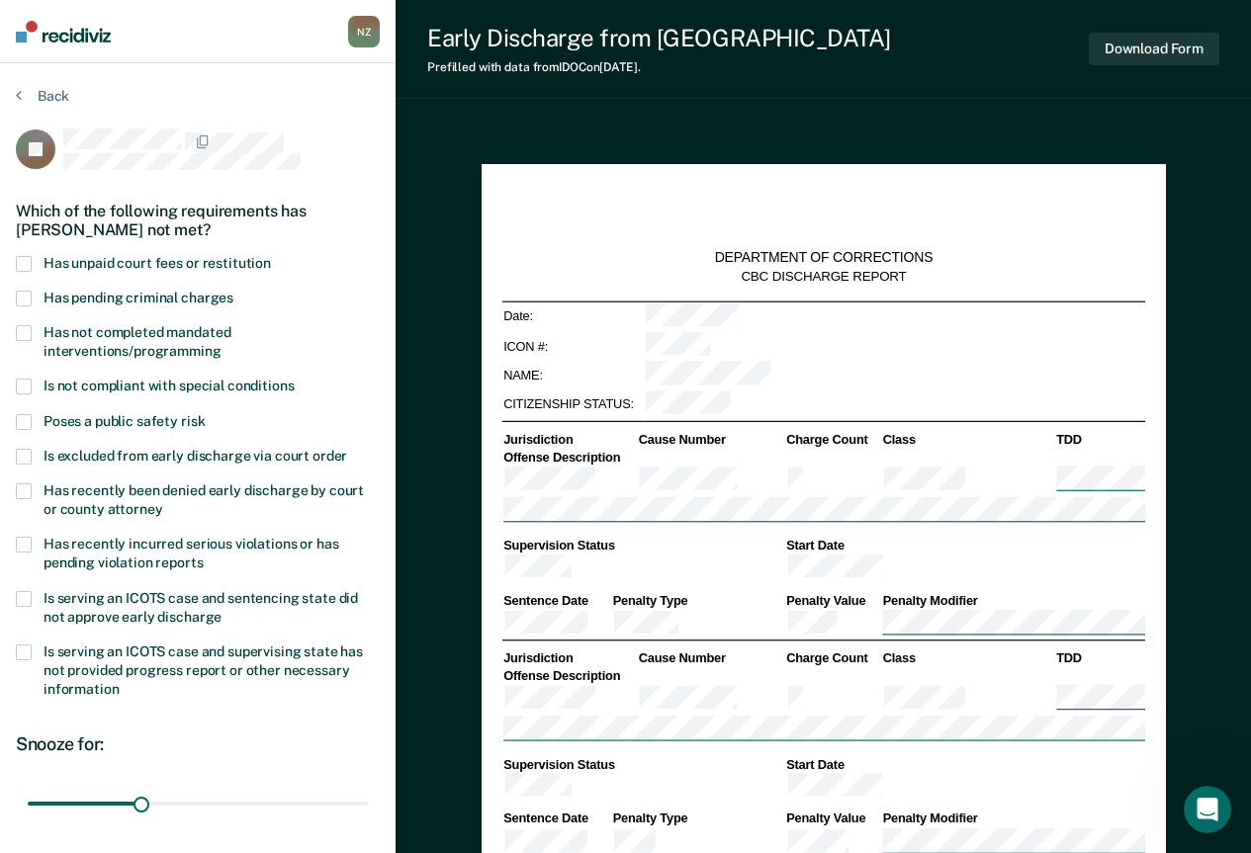
click at [38, 264] on label "Has unpaid court fees or restitution" at bounding box center [198, 265] width 364 height 19
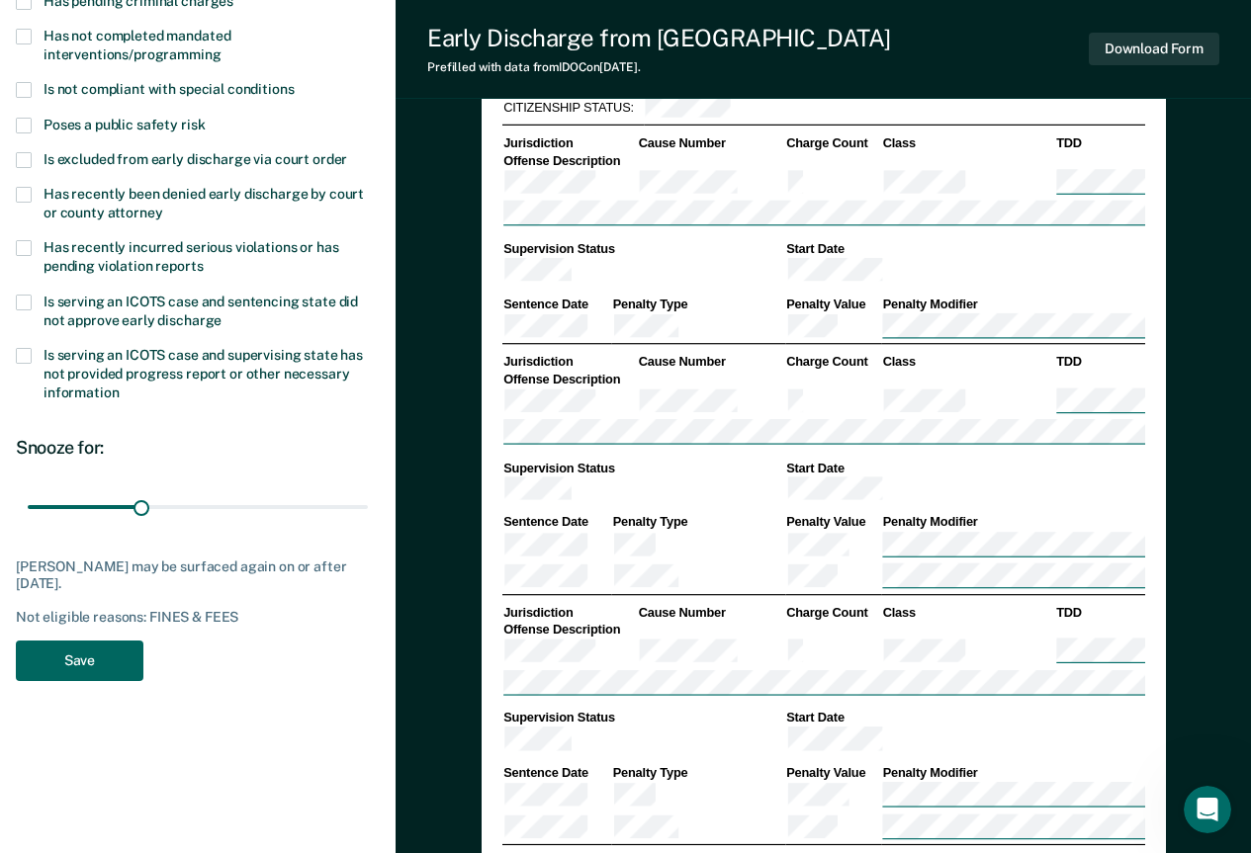
click at [114, 664] on button "Save" at bounding box center [80, 661] width 128 height 41
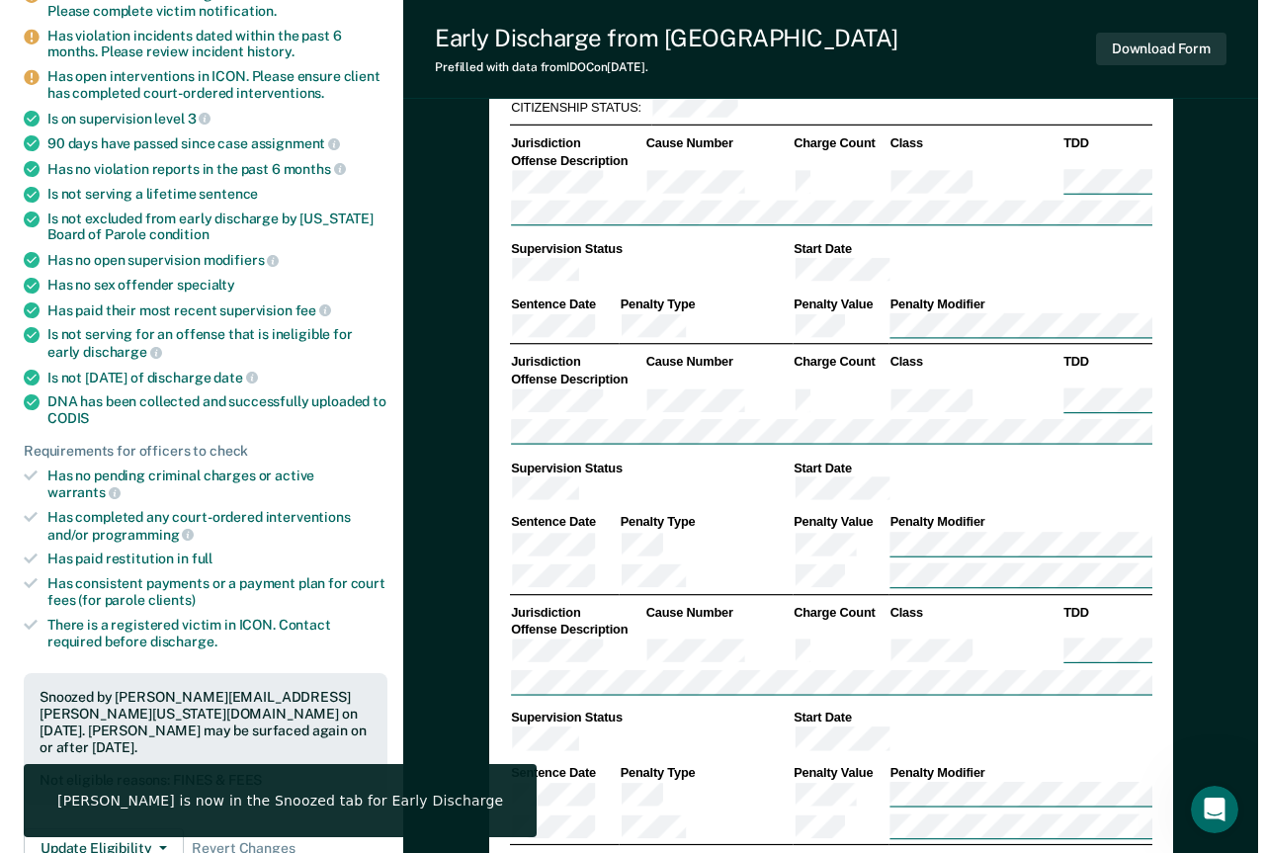
scroll to position [0, 0]
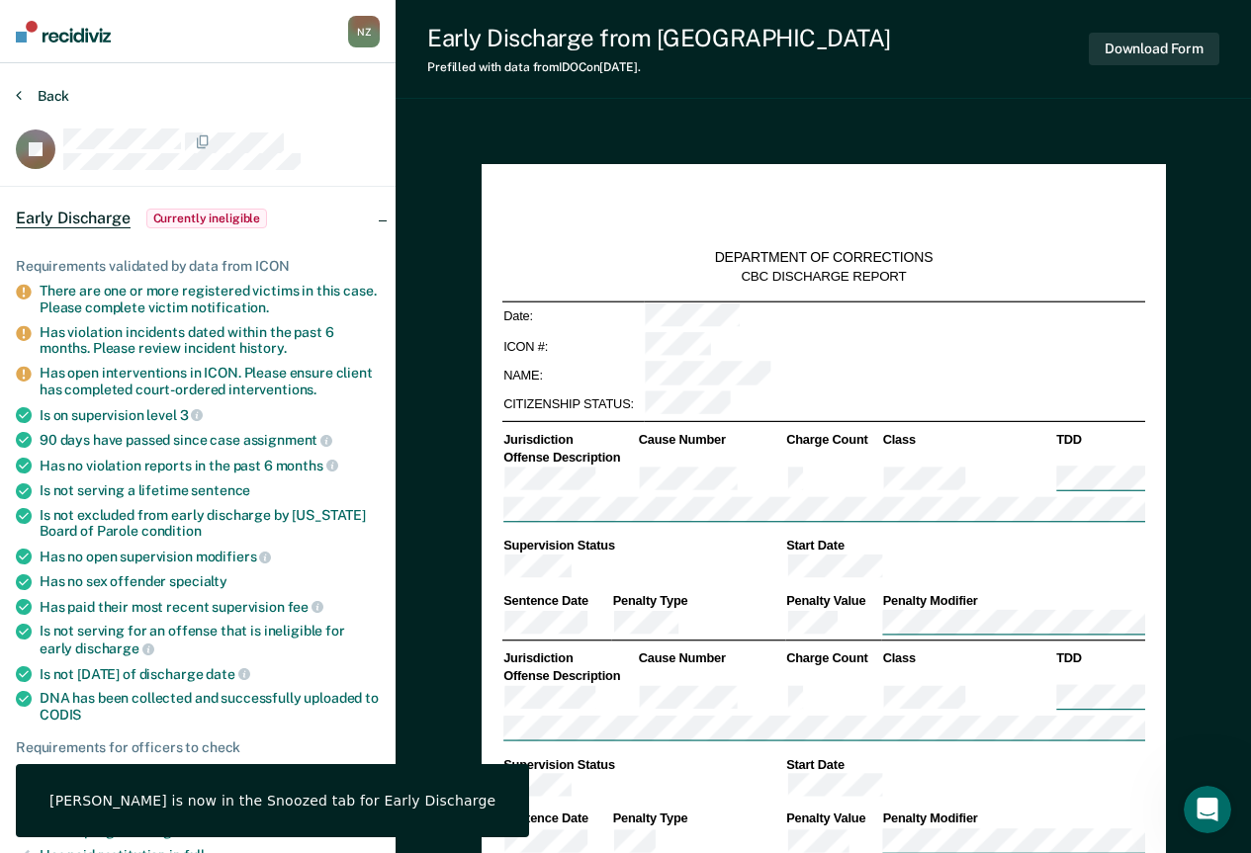
click at [31, 100] on button "Back" at bounding box center [42, 96] width 53 height 18
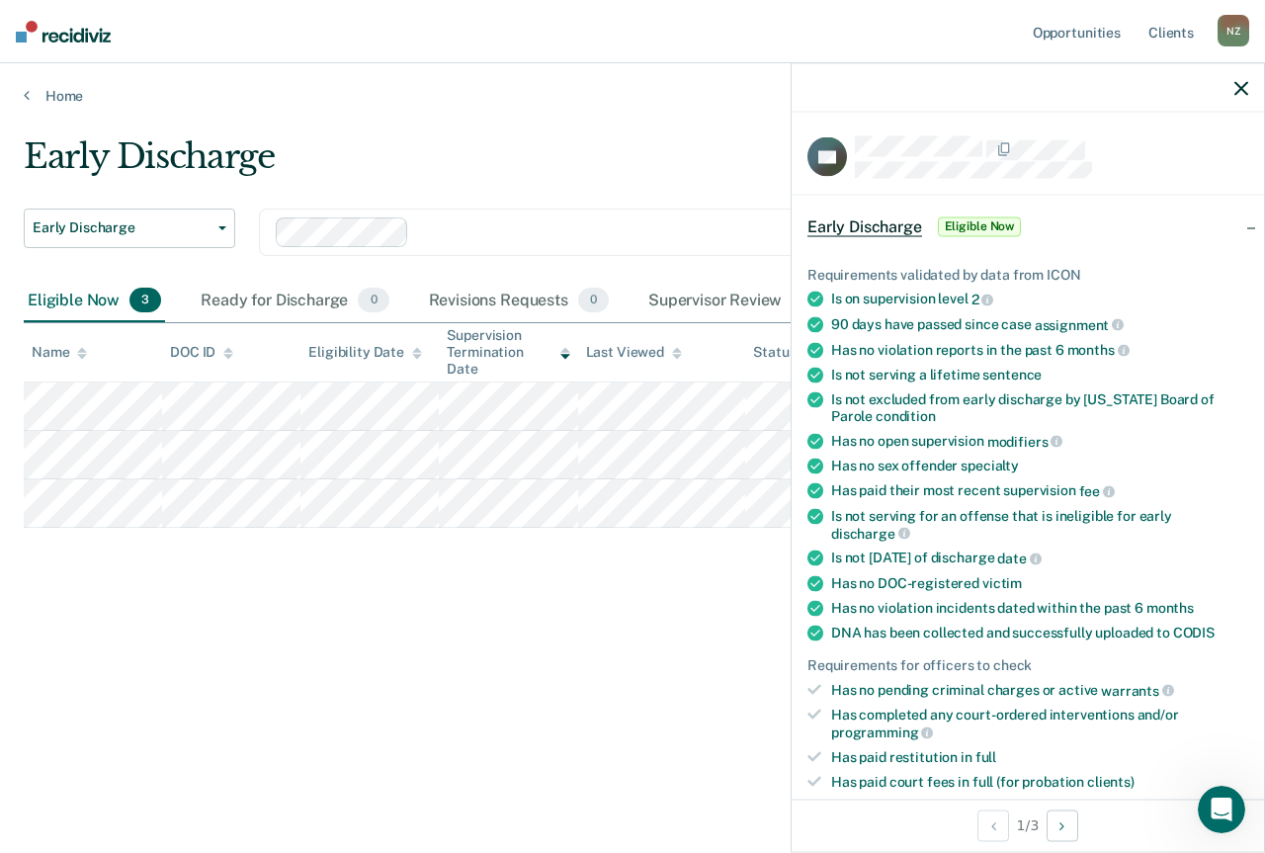
scroll to position [494, 0]
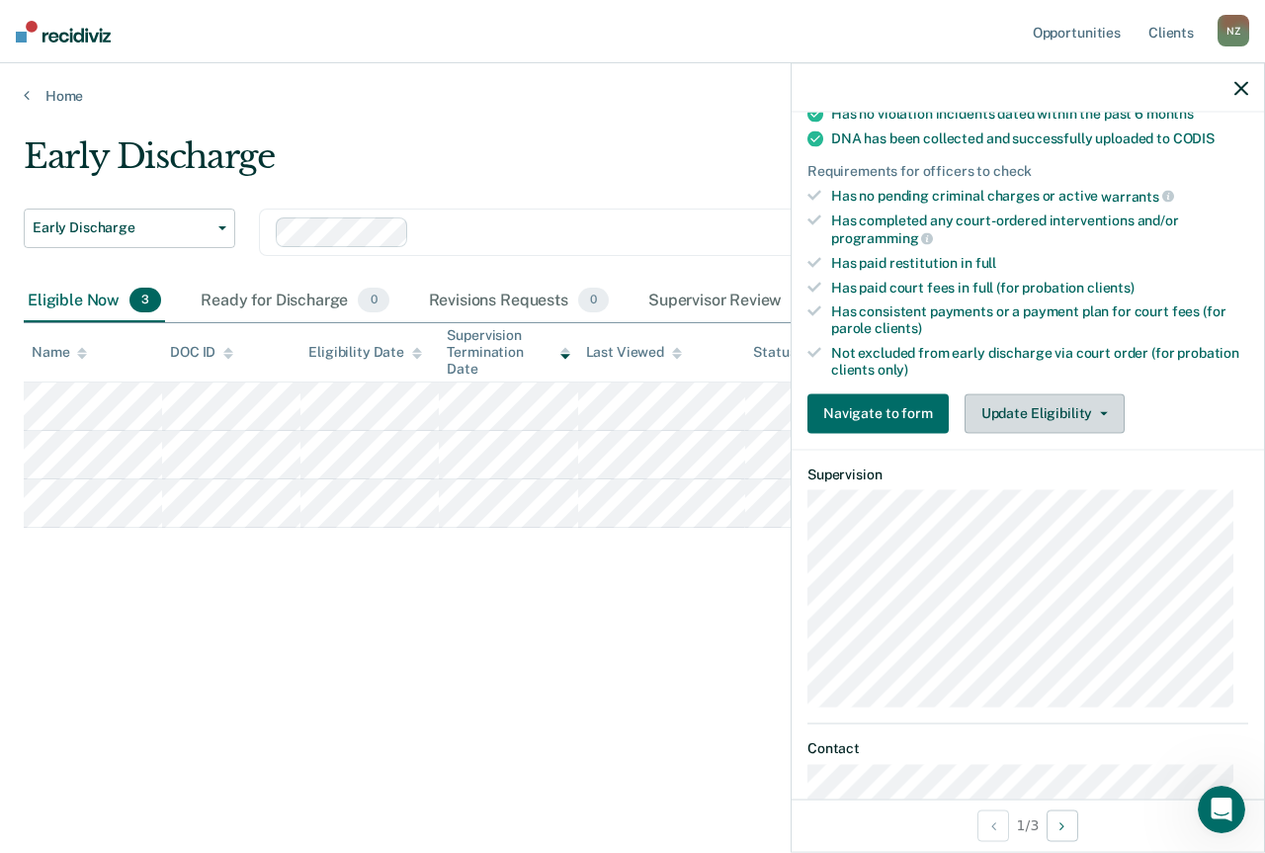
click at [1032, 404] on button "Update Eligibility" at bounding box center [1045, 413] width 160 height 40
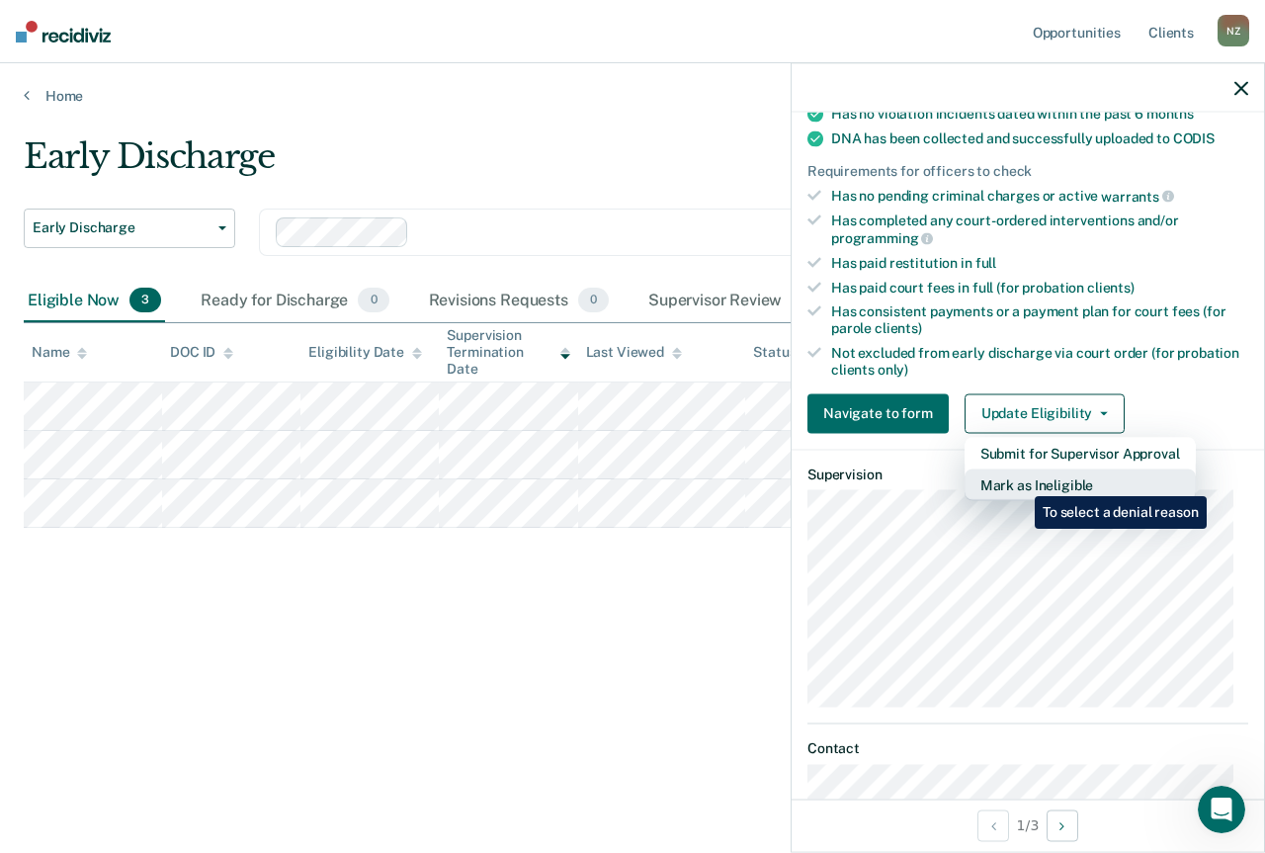
click at [1020, 481] on button "Mark as Ineligible" at bounding box center [1080, 485] width 231 height 32
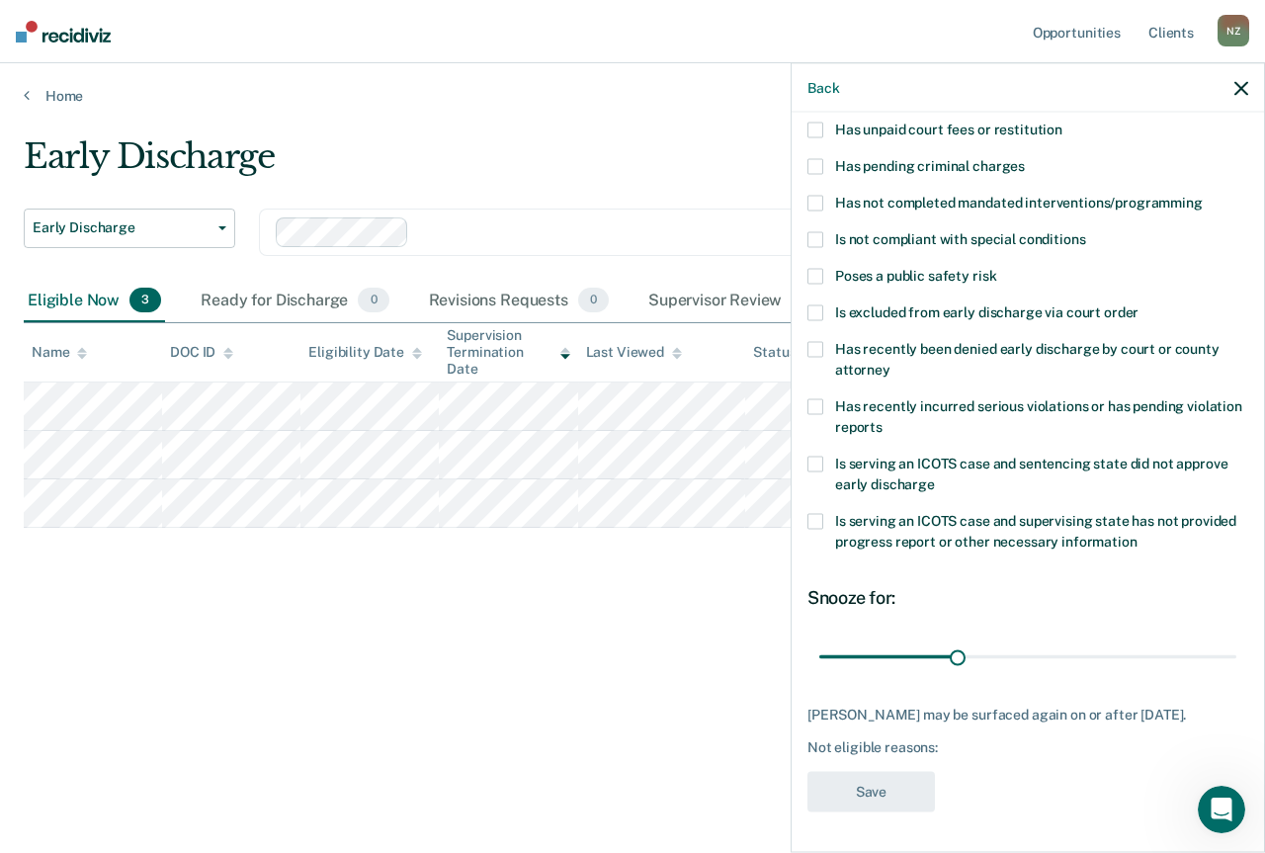
scroll to position [0, 0]
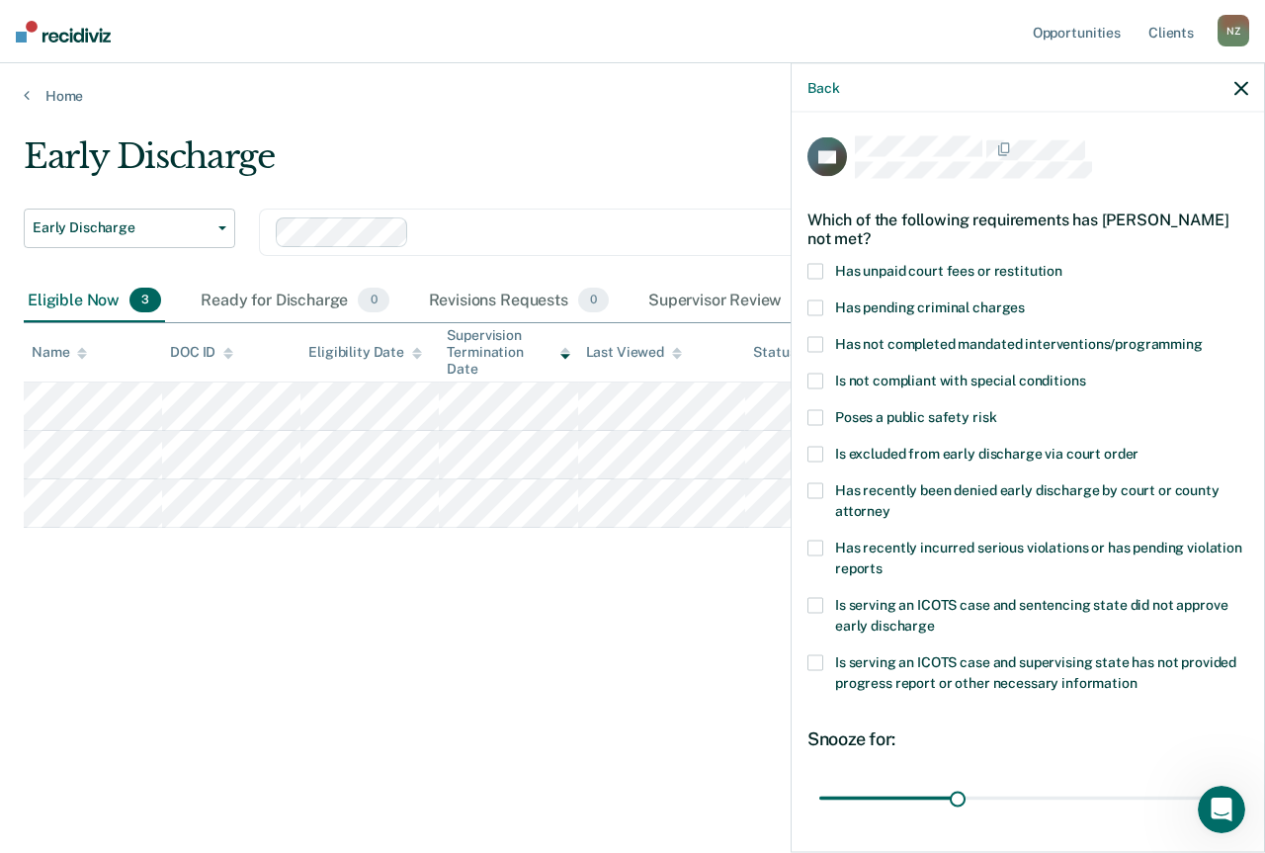
click at [818, 267] on span at bounding box center [816, 272] width 16 height 16
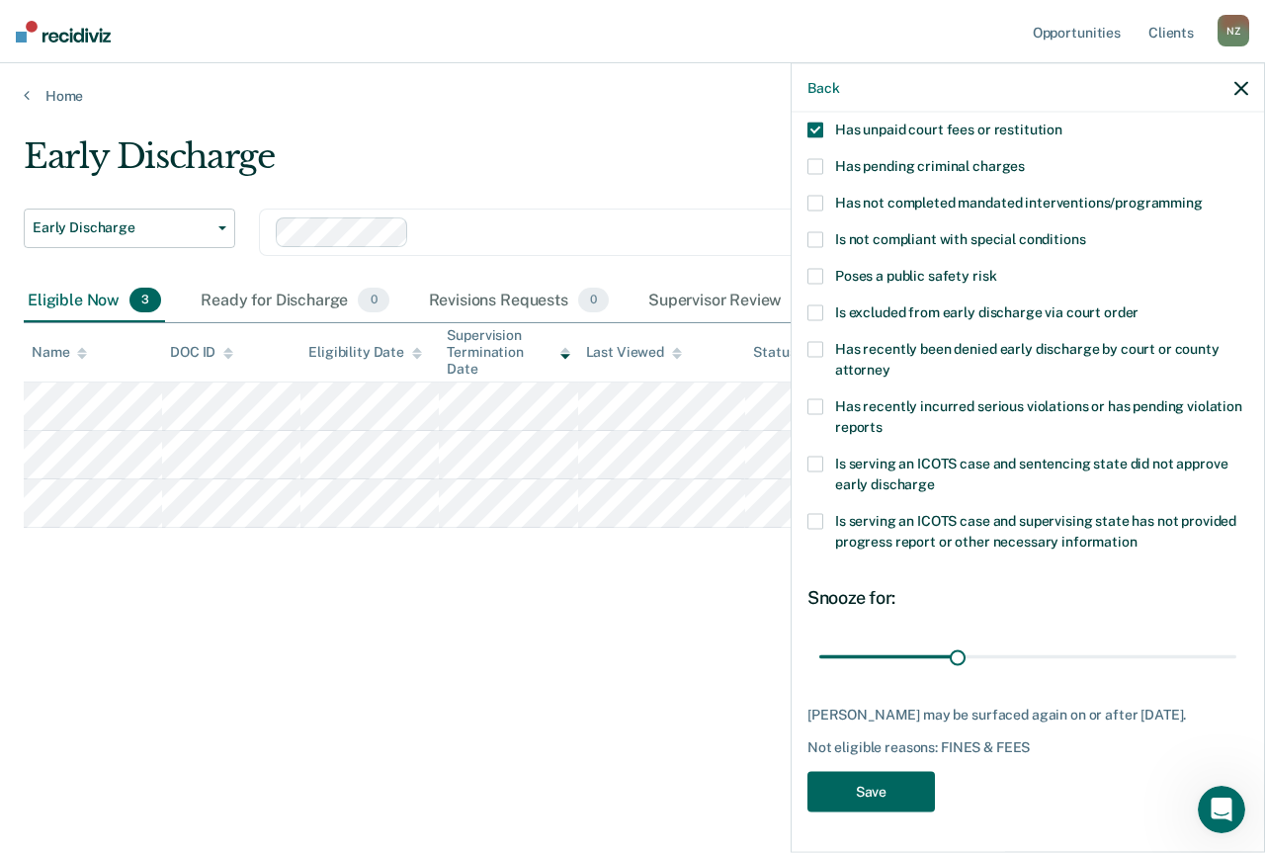
click at [913, 797] on button "Save" at bounding box center [872, 792] width 128 height 41
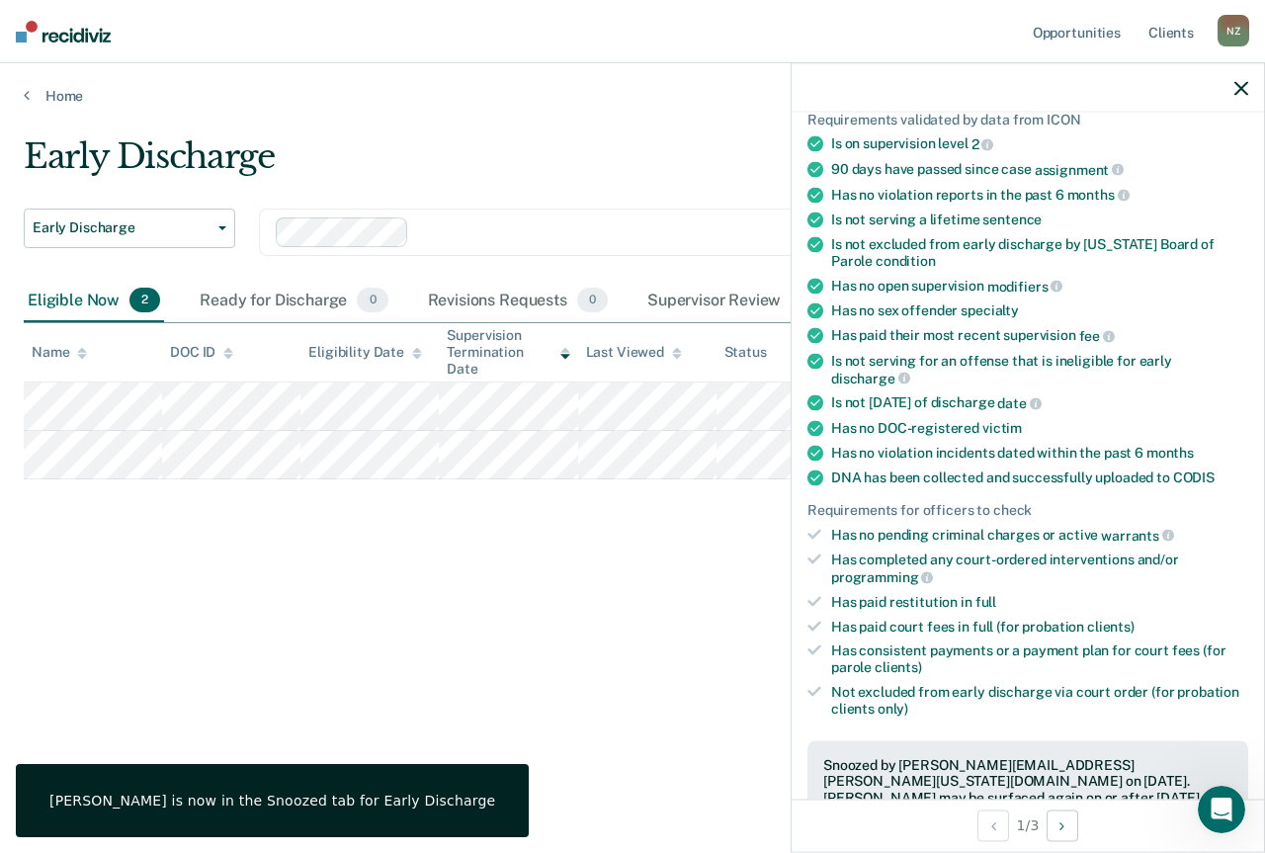
click at [1244, 89] on icon "button" at bounding box center [1242, 88] width 14 height 14
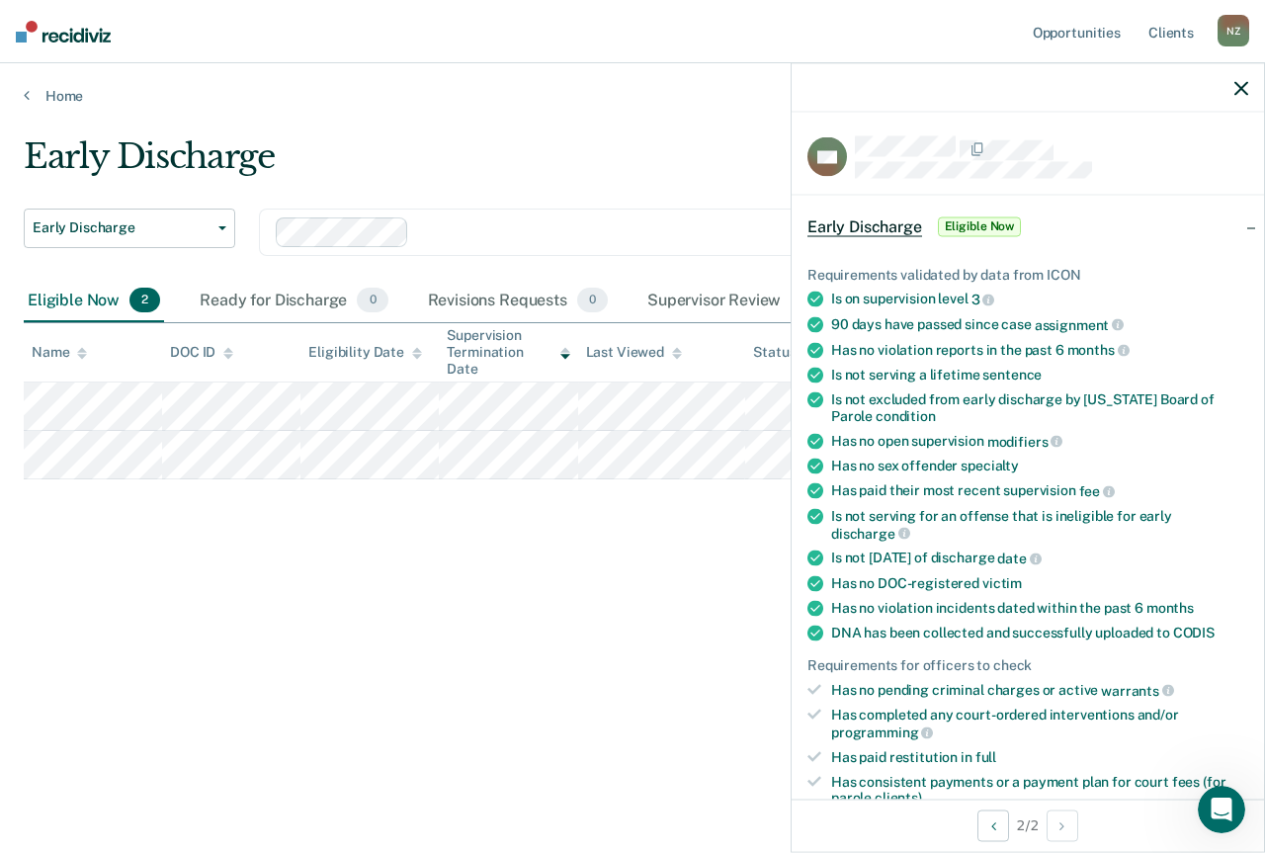
scroll to position [395, 0]
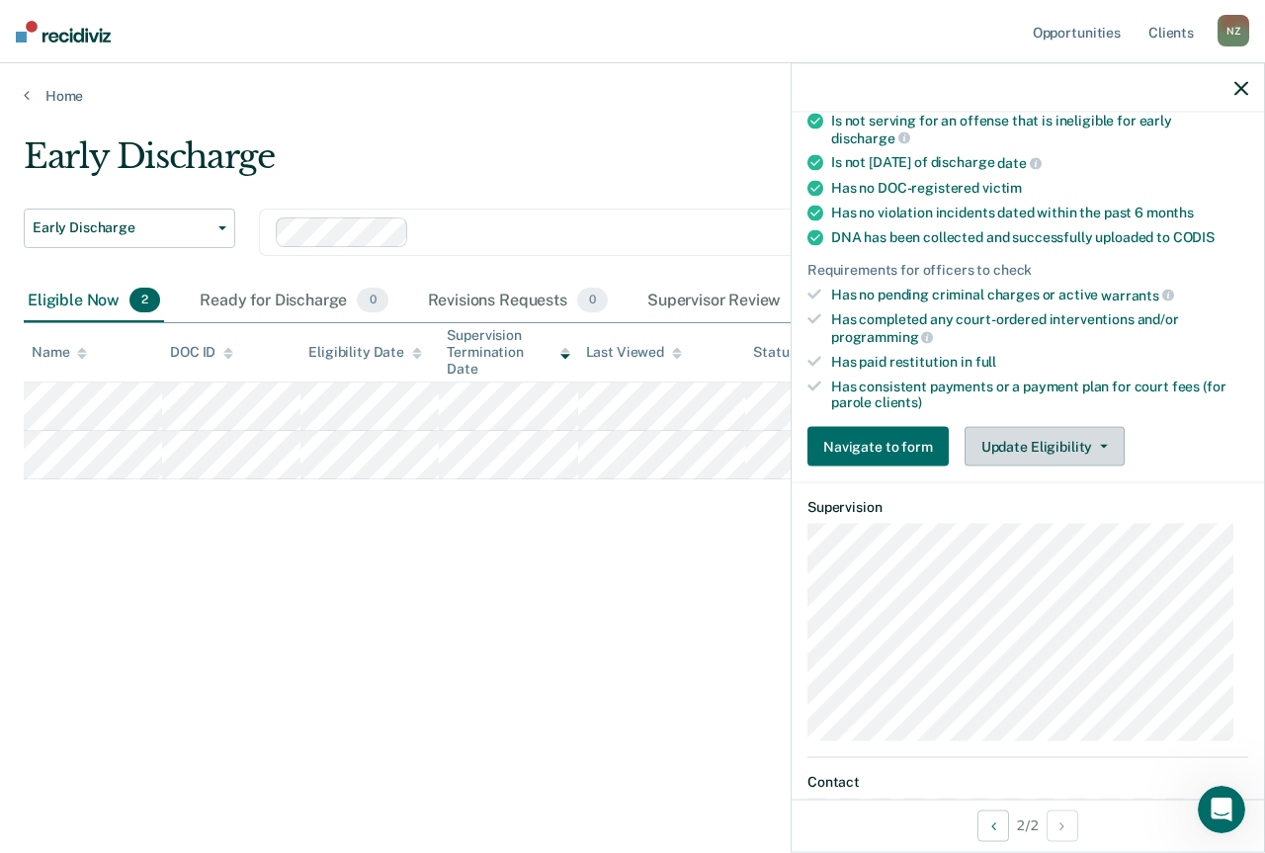
click at [1076, 439] on button "Update Eligibility" at bounding box center [1045, 447] width 160 height 40
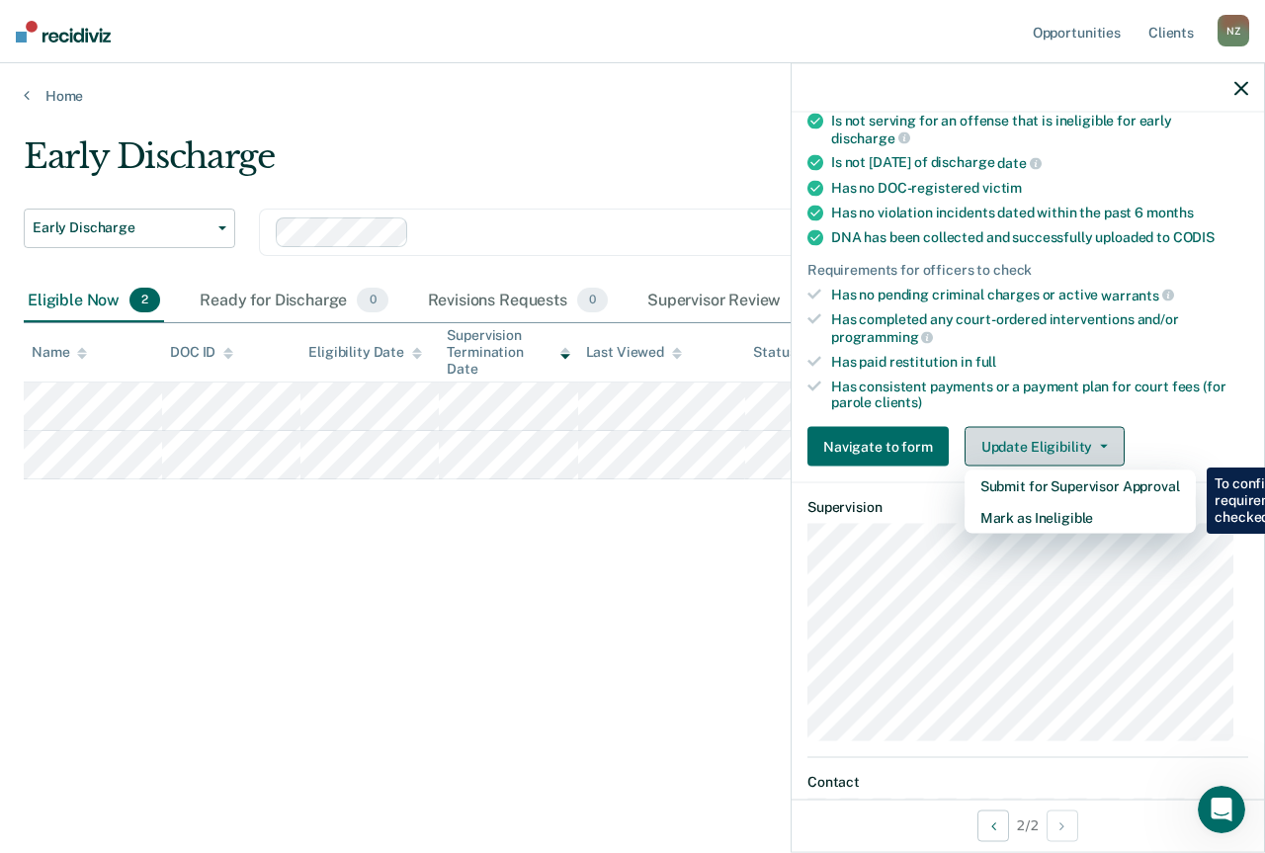
click at [1076, 439] on button "Update Eligibility" at bounding box center [1045, 447] width 160 height 40
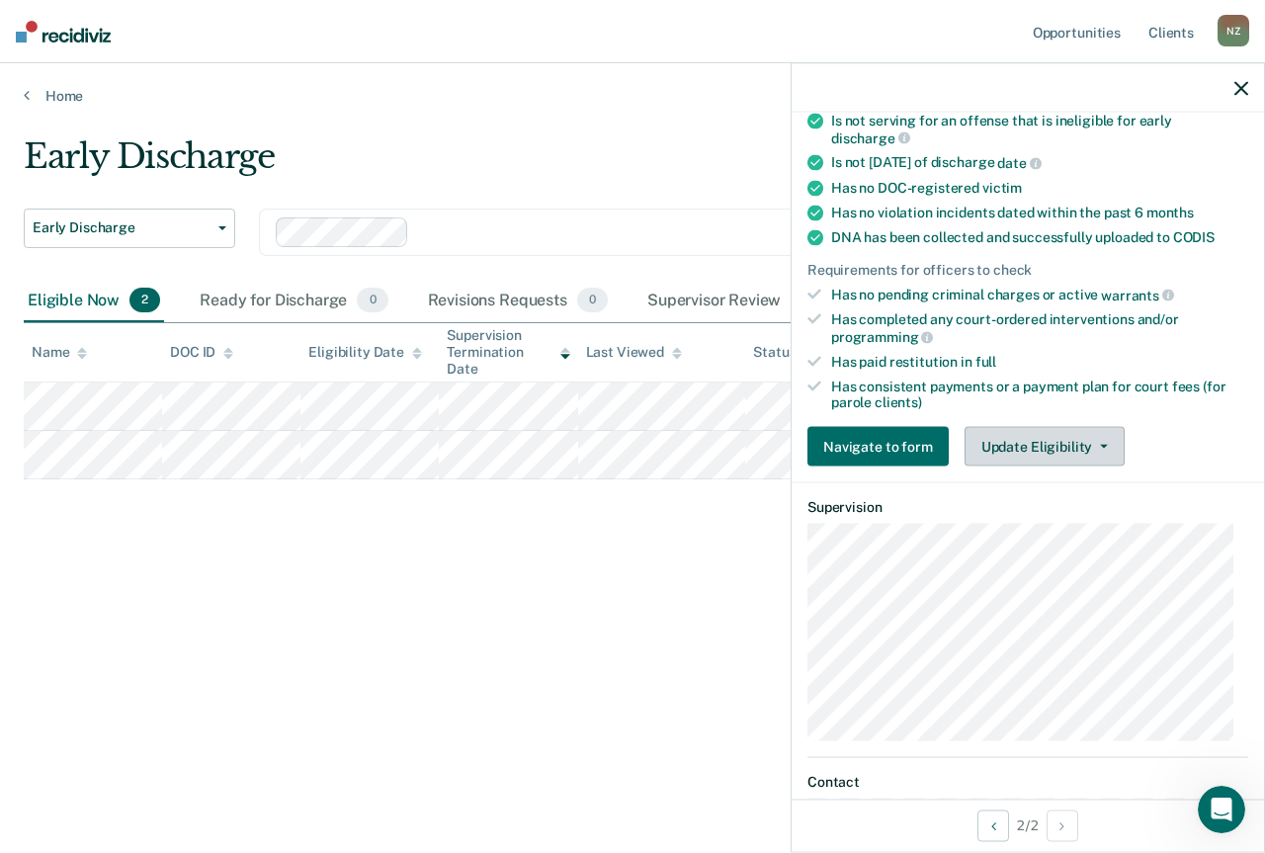
click at [1068, 458] on button "Update Eligibility" at bounding box center [1045, 447] width 160 height 40
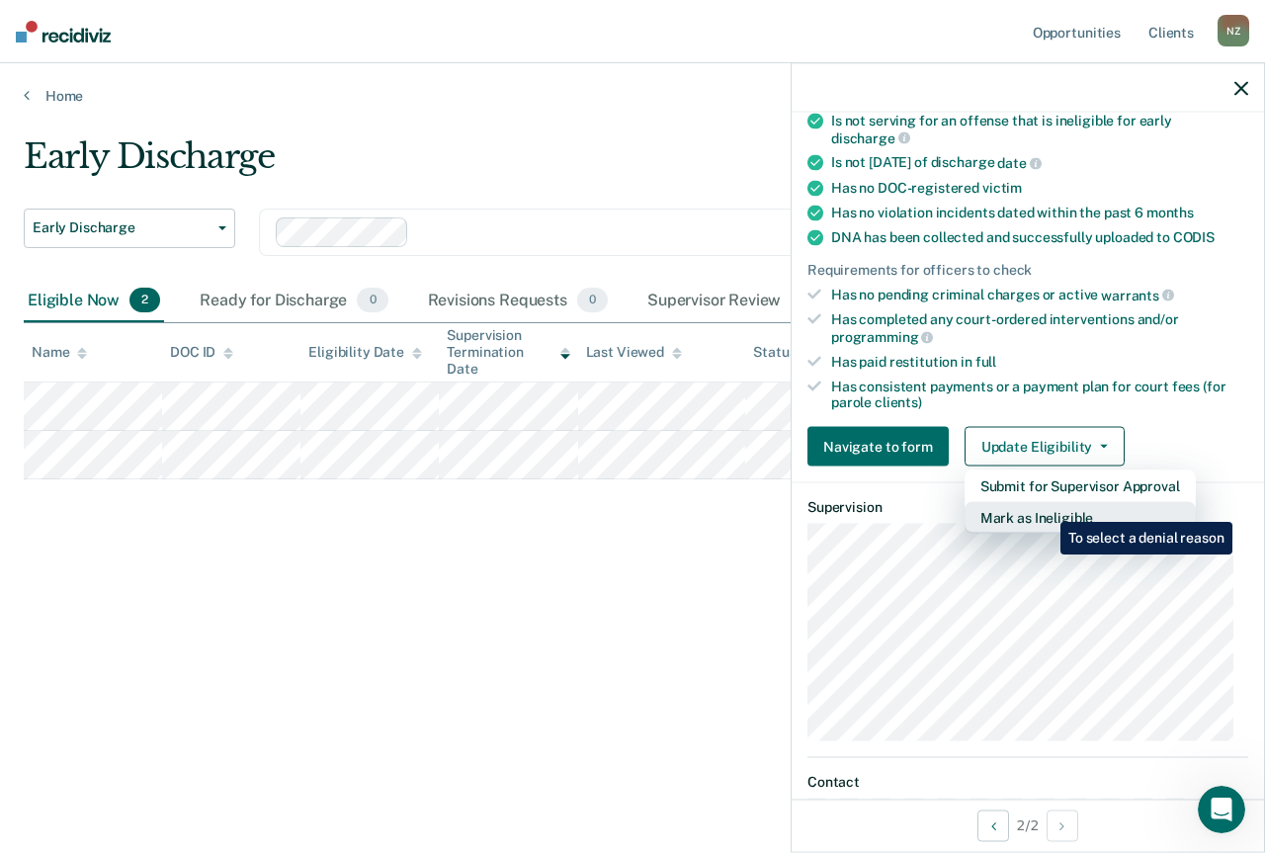
click at [1046, 510] on button "Mark as Ineligible" at bounding box center [1080, 518] width 231 height 32
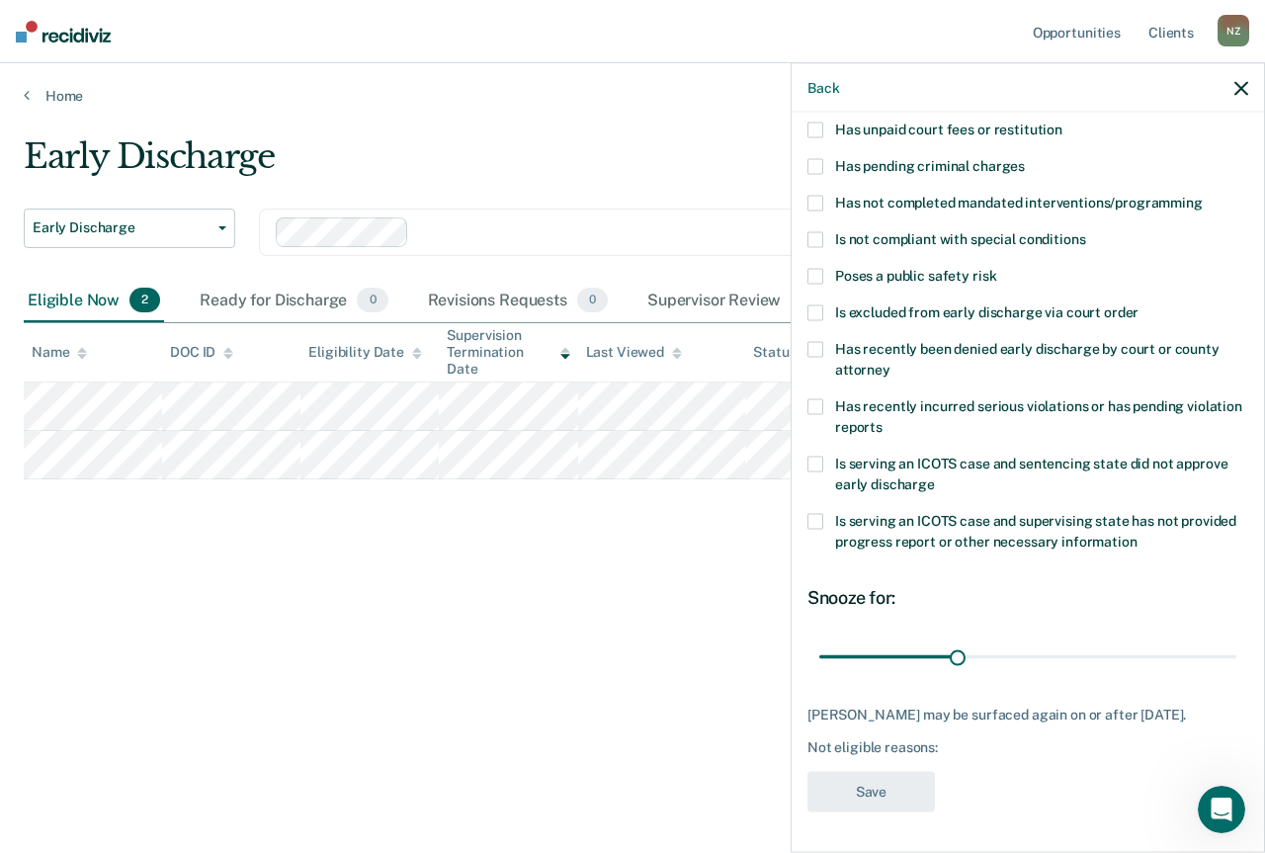
scroll to position [56, 0]
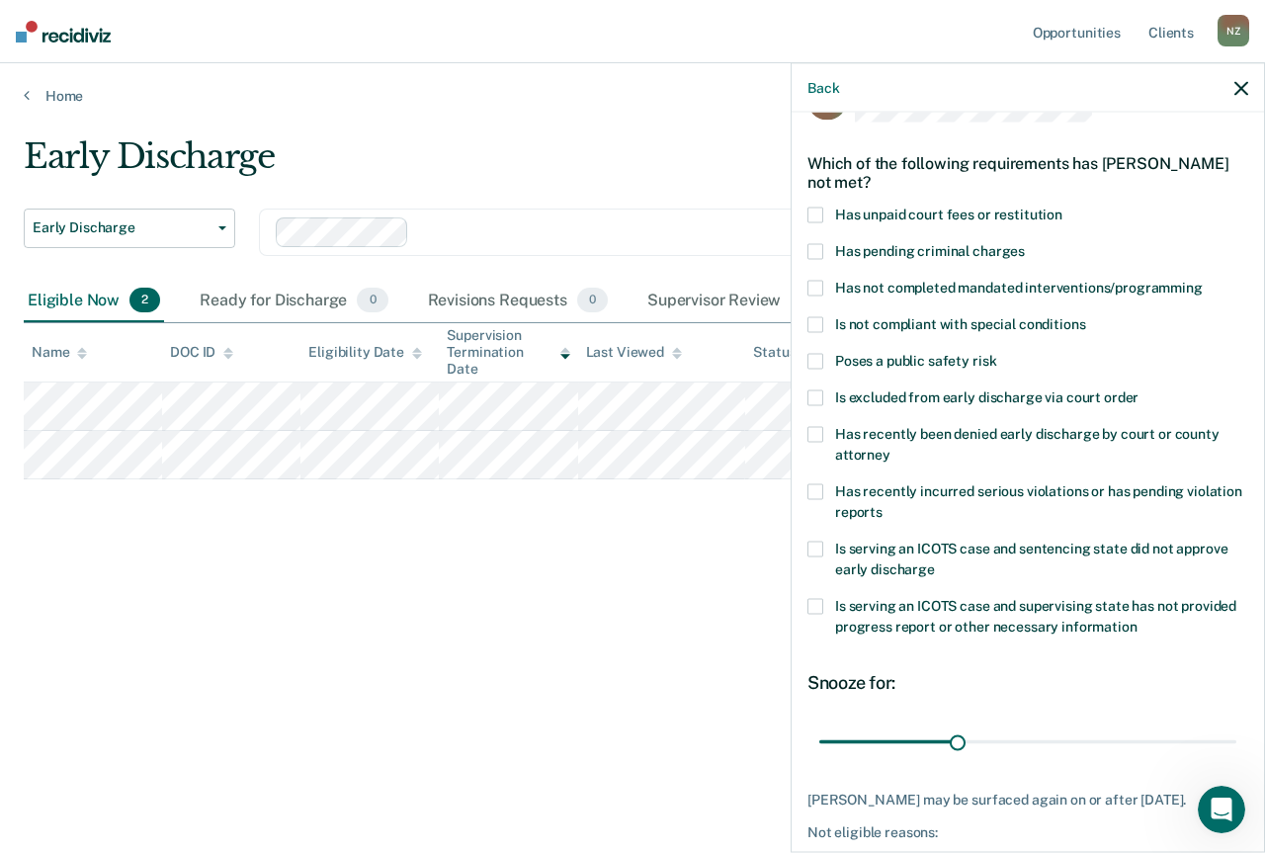
click at [562, 665] on div "Early Discharge Early Discharge Early Discharge Clear officers Eligible Now 2 R…" at bounding box center [633, 420] width 1218 height 568
click at [652, 593] on div "Early Discharge Early Discharge Early Discharge Clear officers Eligible Now 2 R…" at bounding box center [633, 420] width 1218 height 568
click at [1237, 91] on icon "button" at bounding box center [1242, 88] width 14 height 14
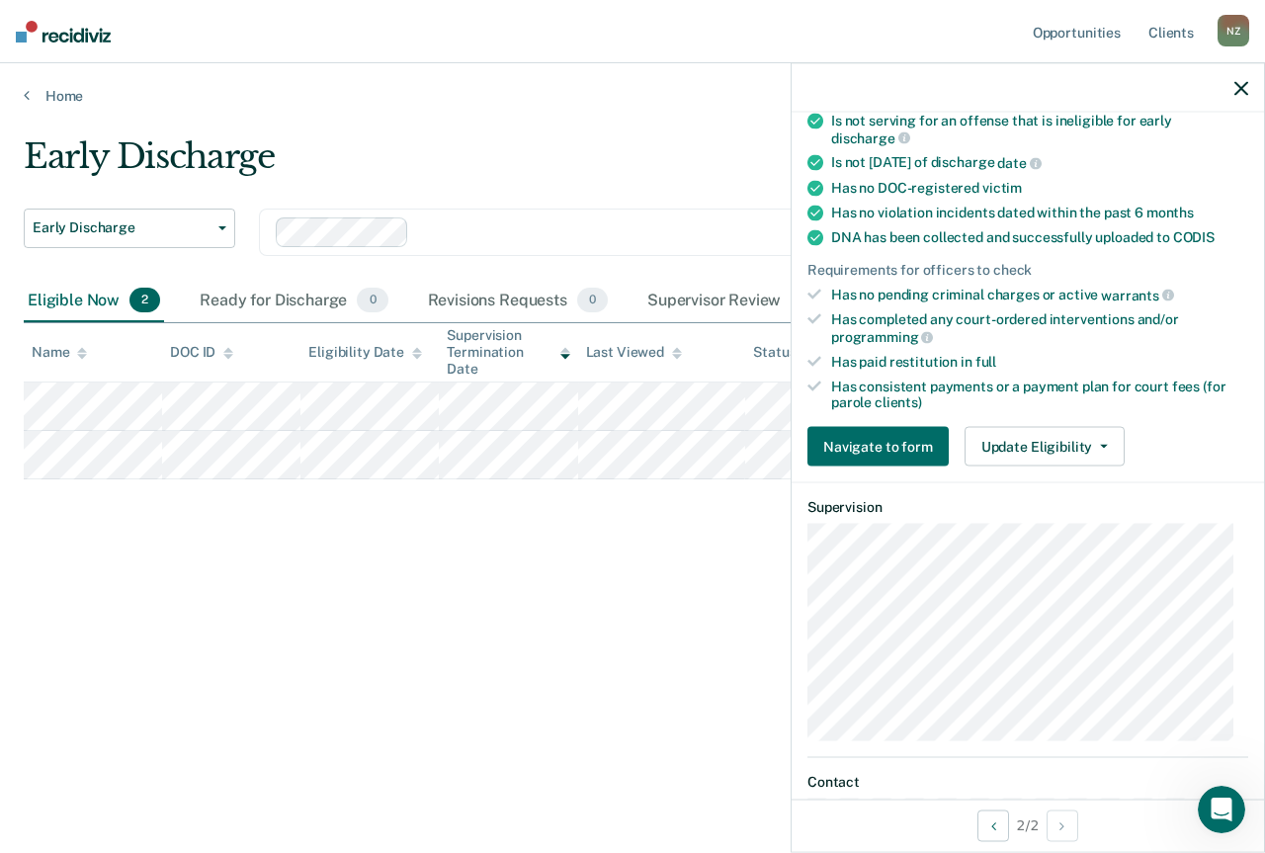
scroll to position [560, 0]
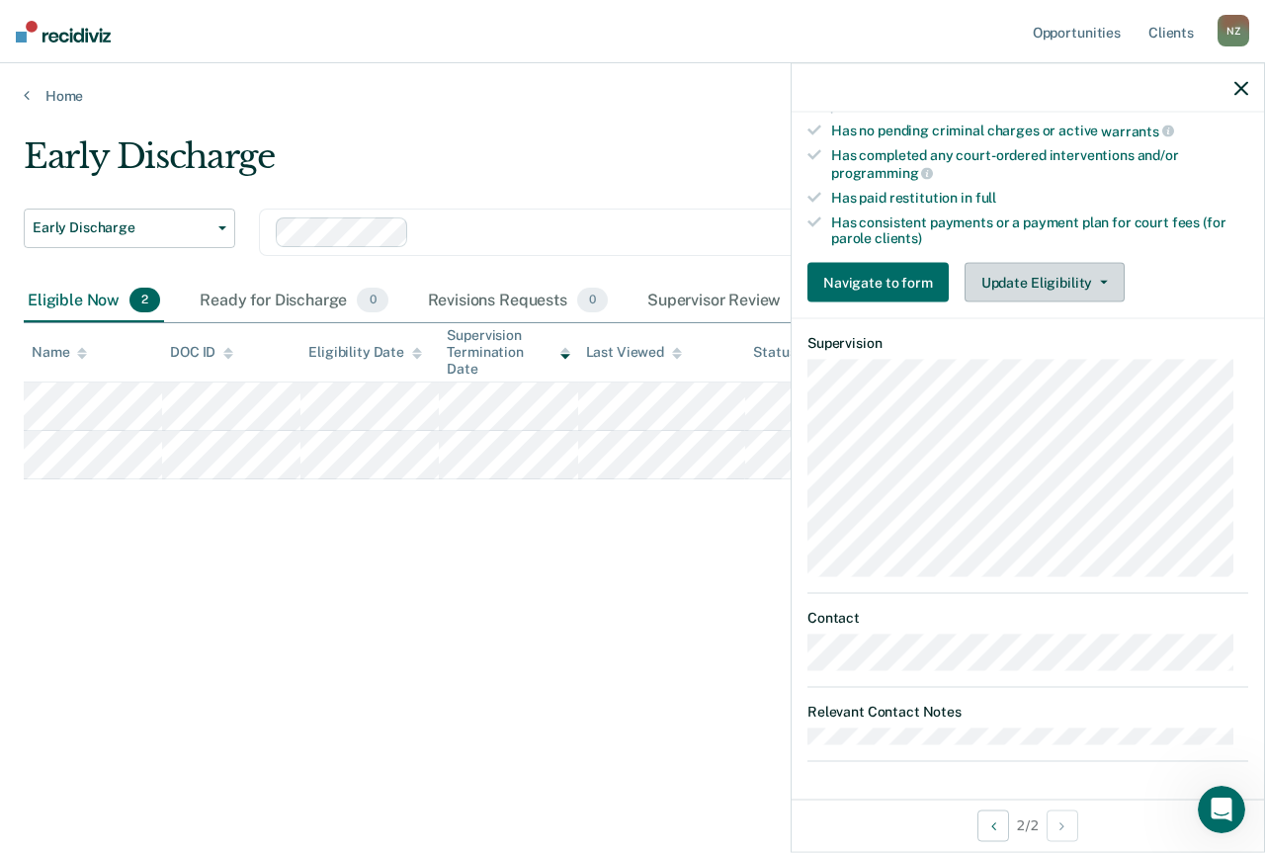
click at [969, 263] on button "Update Eligibility" at bounding box center [1045, 283] width 160 height 40
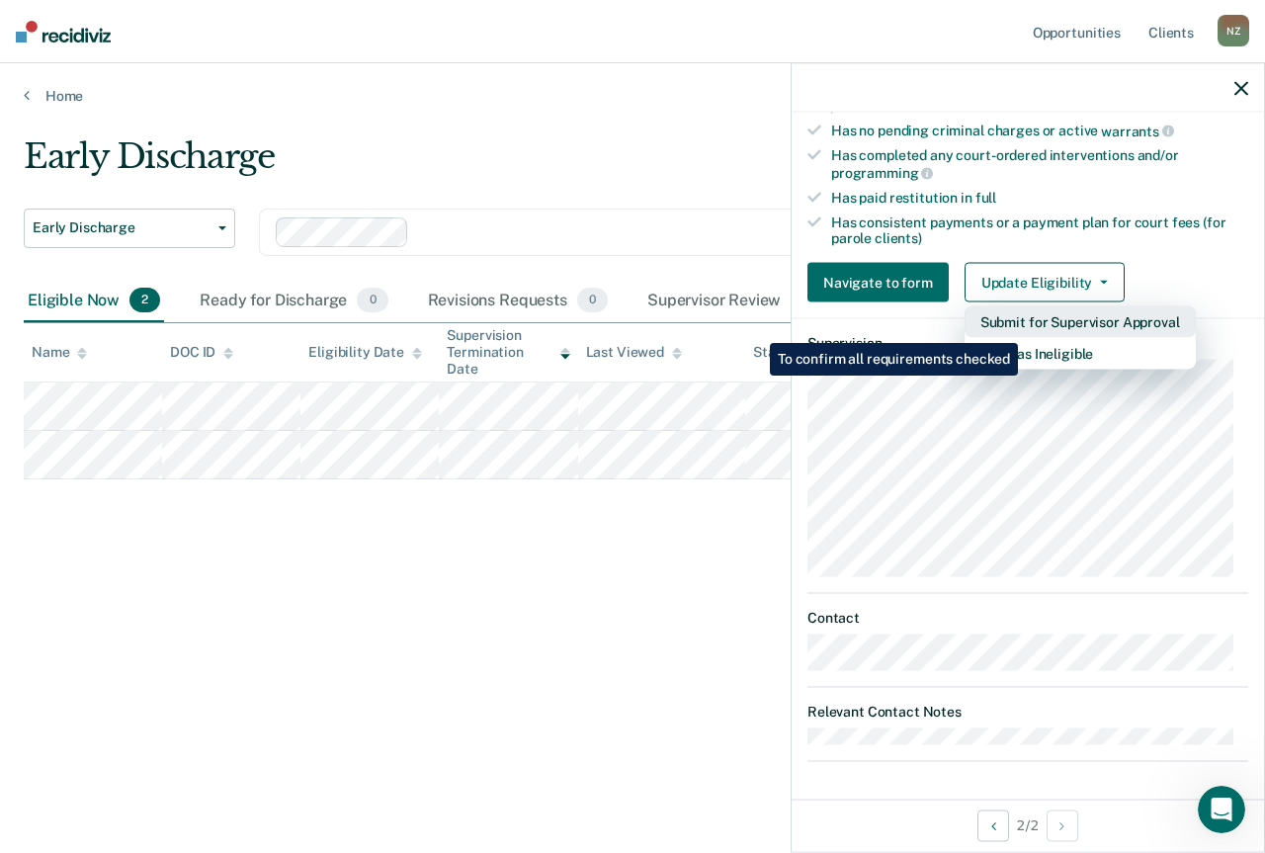
scroll to position [362, 0]
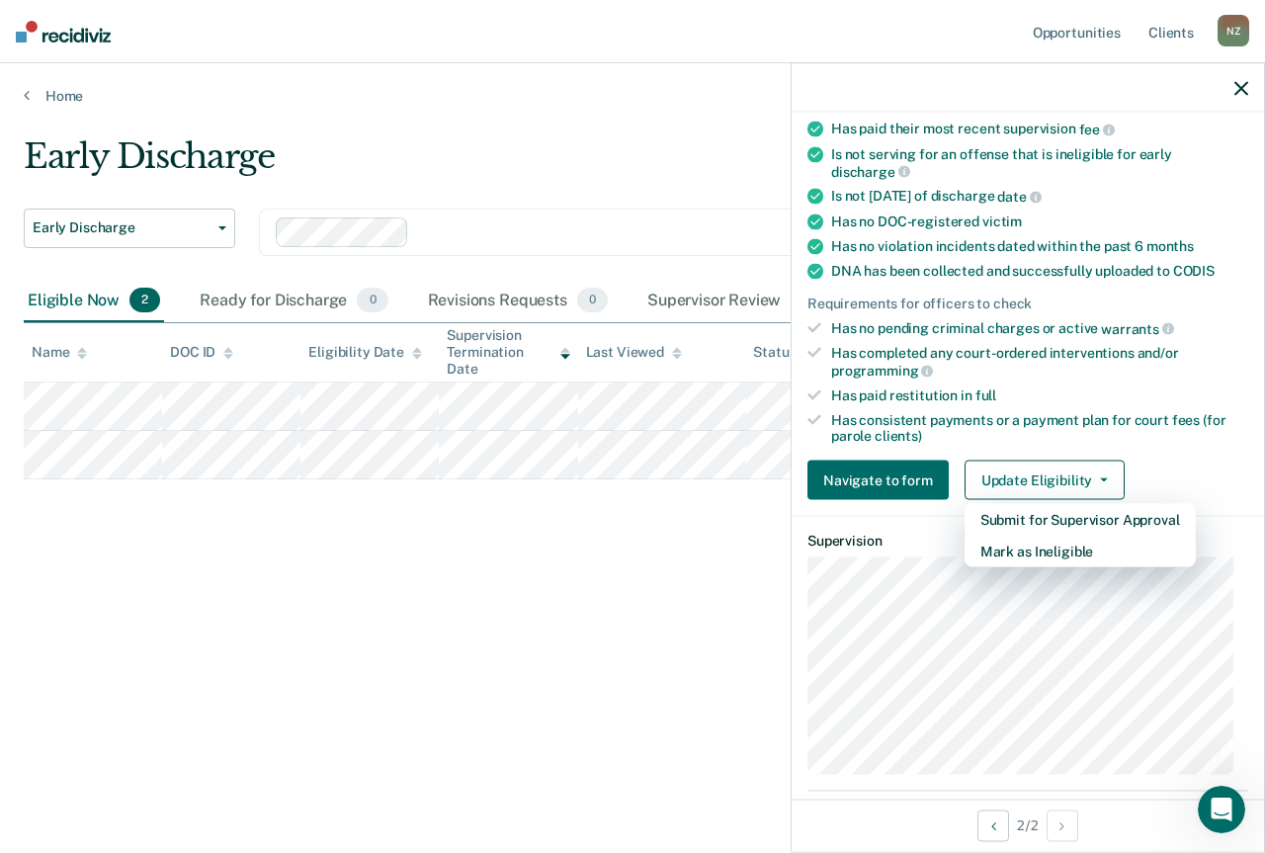
click at [571, 570] on div "Early Discharge Early Discharge Early Discharge Clear officers Eligible Now 2 R…" at bounding box center [633, 420] width 1218 height 568
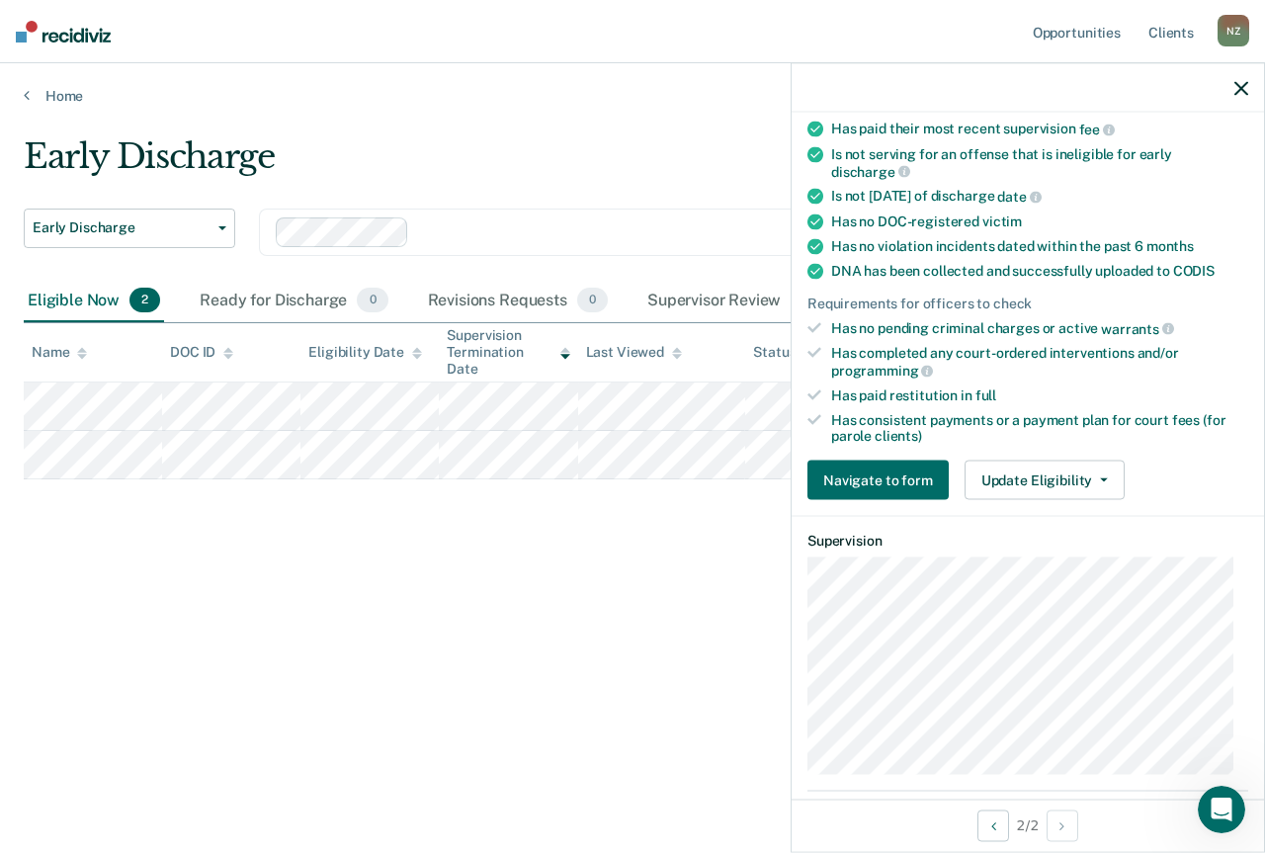
click at [571, 570] on div "Early Discharge Early Discharge Early Discharge Clear officers Eligible Now 2 R…" at bounding box center [633, 420] width 1218 height 568
click at [1241, 91] on icon "button" at bounding box center [1242, 88] width 14 height 14
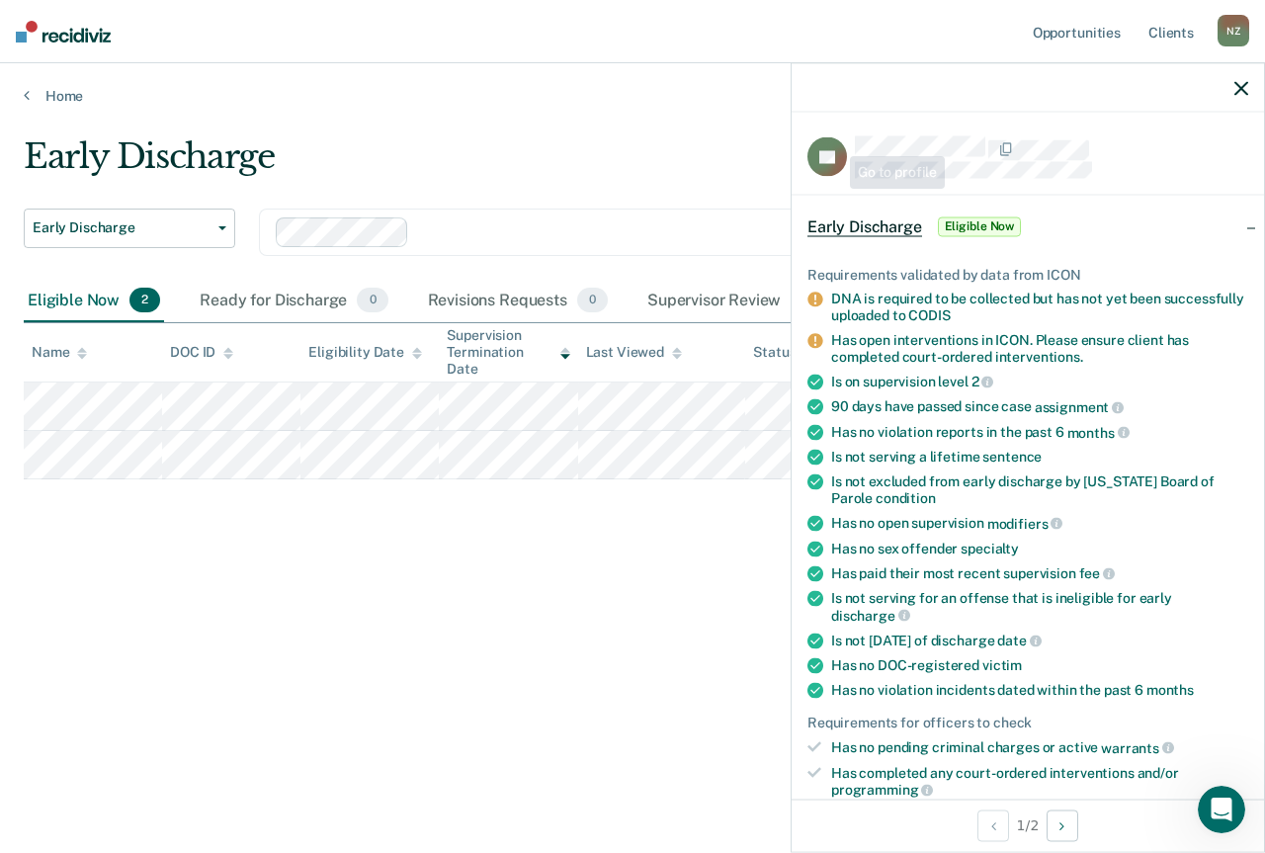
click at [518, 569] on div "Early Discharge Early Discharge Early Discharge Clear officers Eligible Now 2 R…" at bounding box center [633, 420] width 1218 height 568
